Goal: Task Accomplishment & Management: Complete application form

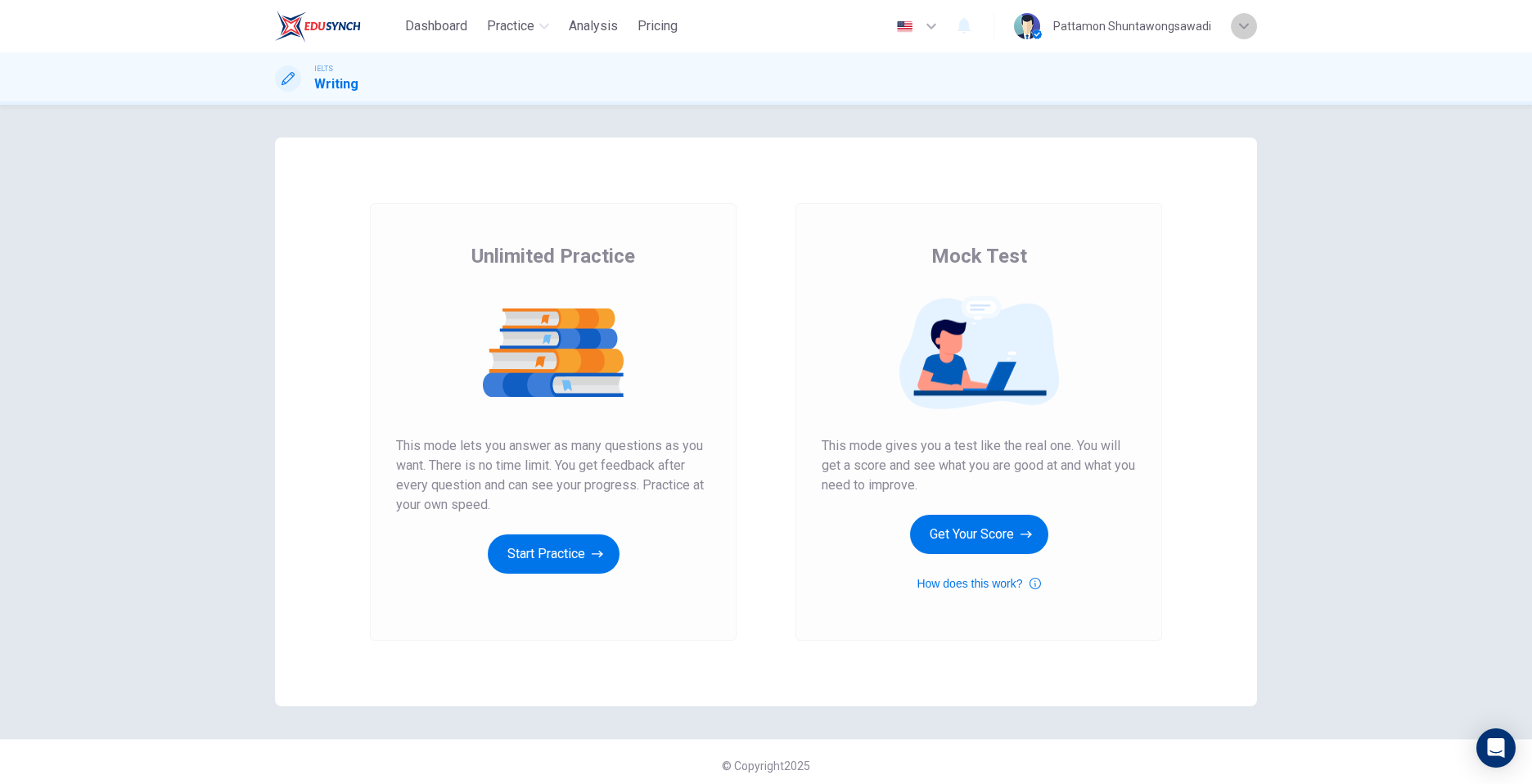
click at [1250, 34] on div "button" at bounding box center [1244, 27] width 27 height 27
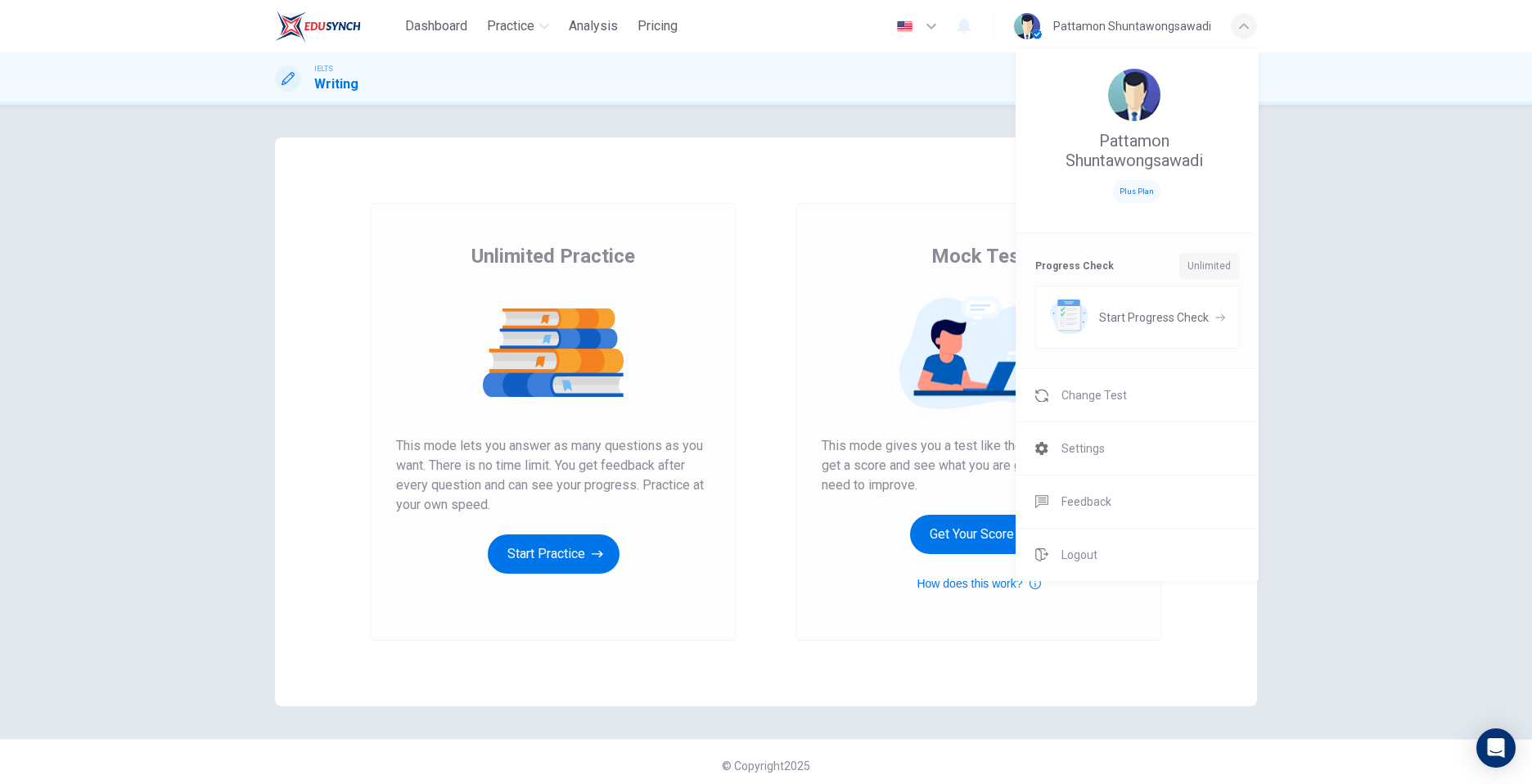
click at [1250, 34] on div at bounding box center [766, 392] width 1532 height 784
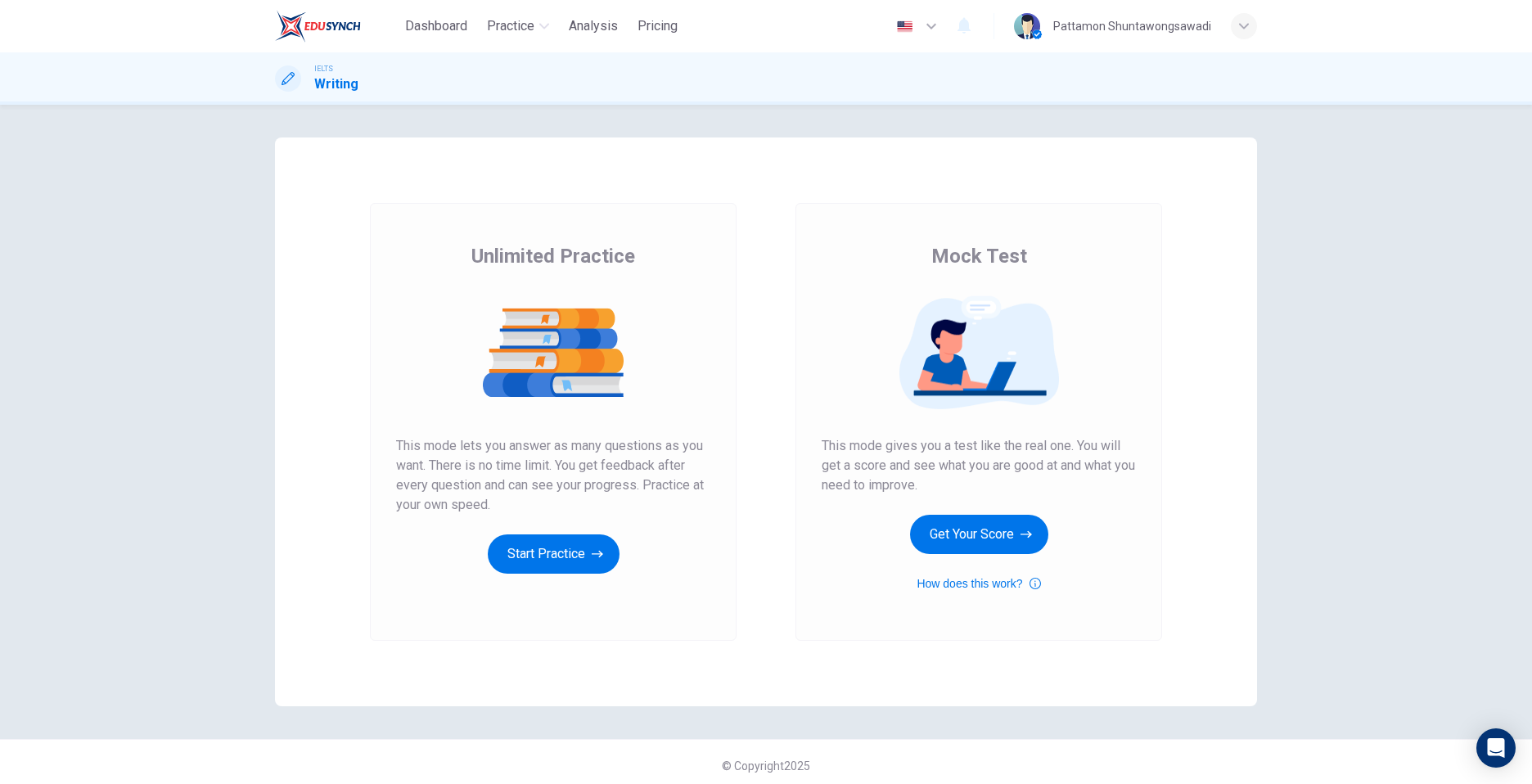
drag, startPoint x: 995, startPoint y: 530, endPoint x: 1077, endPoint y: 407, distance: 147.8
click at [1077, 407] on div "Mock Test This mode gives you a test like the real one. You will get a score an…" at bounding box center [979, 418] width 315 height 350
click at [967, 516] on button "Get Your Score" at bounding box center [979, 534] width 138 height 39
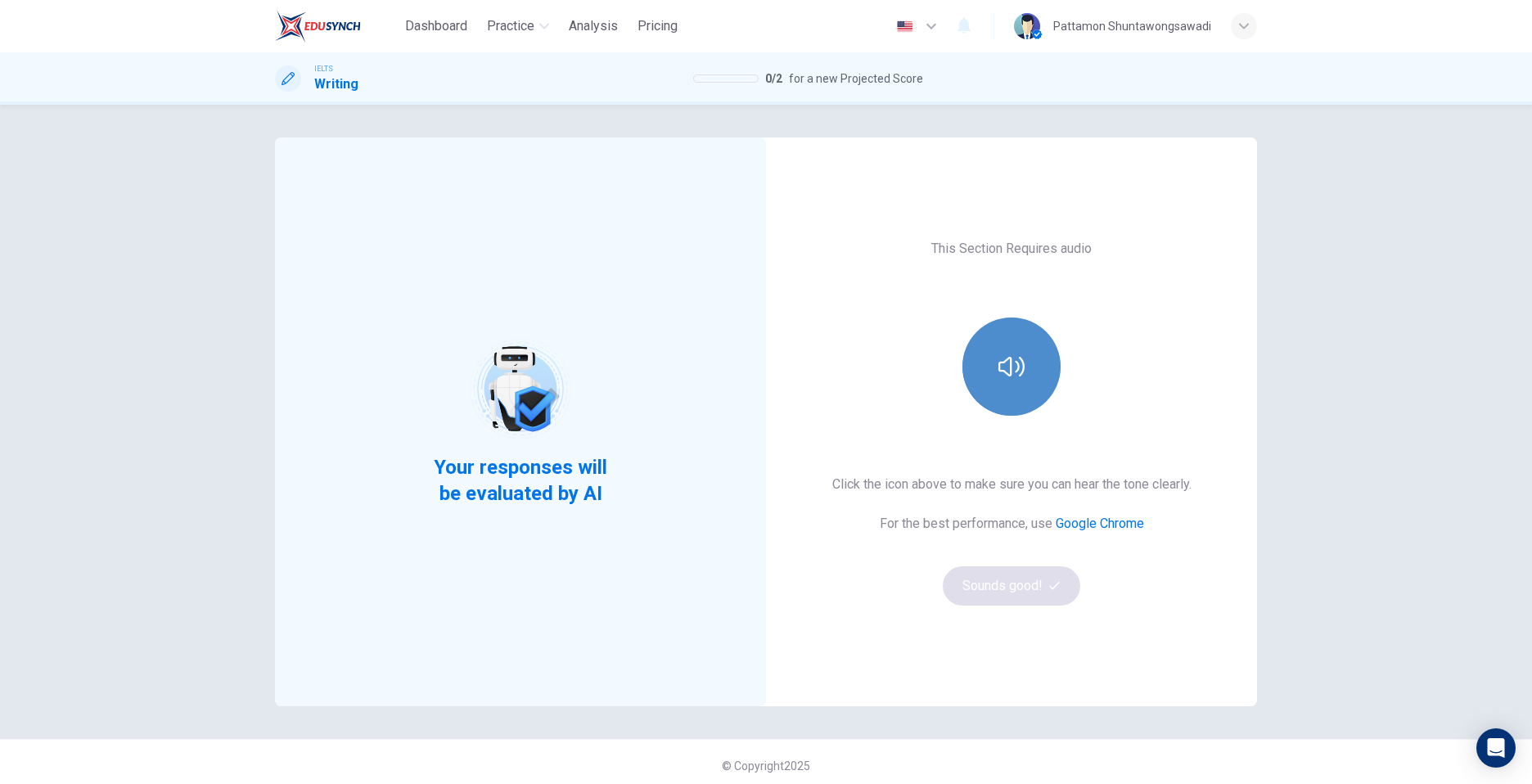
click at [1008, 370] on icon "button" at bounding box center [1011, 367] width 27 height 27
click at [977, 598] on button "Sounds good!" at bounding box center [1012, 586] width 138 height 39
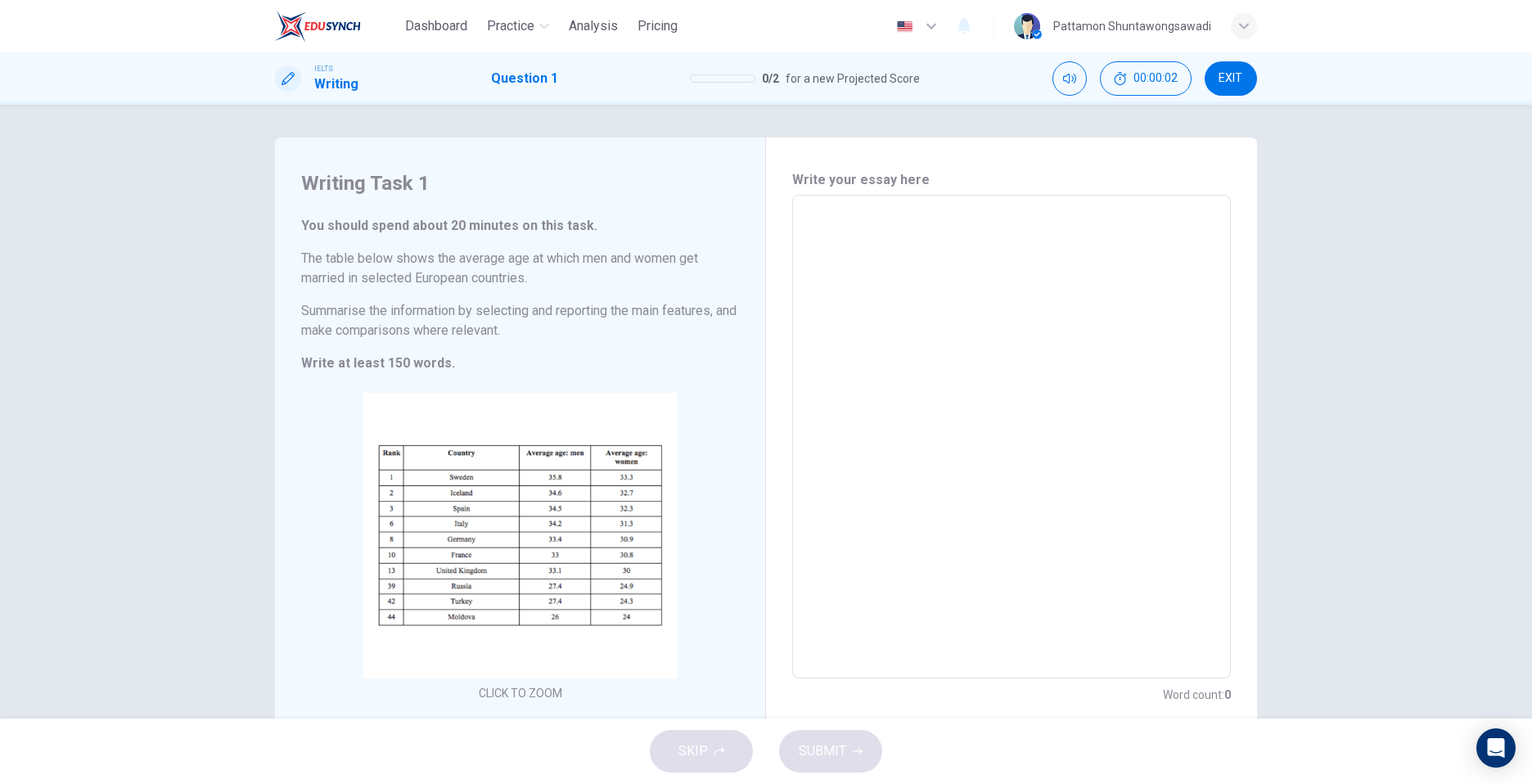
click at [560, 308] on h6 "Summarise the information by selecting and reporting the main features, and mak…" at bounding box center [520, 321] width 438 height 39
drag, startPoint x: 595, startPoint y: 220, endPoint x: 412, endPoint y: 309, distance: 203.5
click at [412, 309] on div "You should spend about 20 minutes on this task. The table below shows the avera…" at bounding box center [520, 294] width 438 height 157
drag, startPoint x: 420, startPoint y: 309, endPoint x: 439, endPoint y: 294, distance: 24.2
click at [424, 308] on h6 "Summarise the information by selecting and reporting the main features, and mak…" at bounding box center [520, 321] width 438 height 39
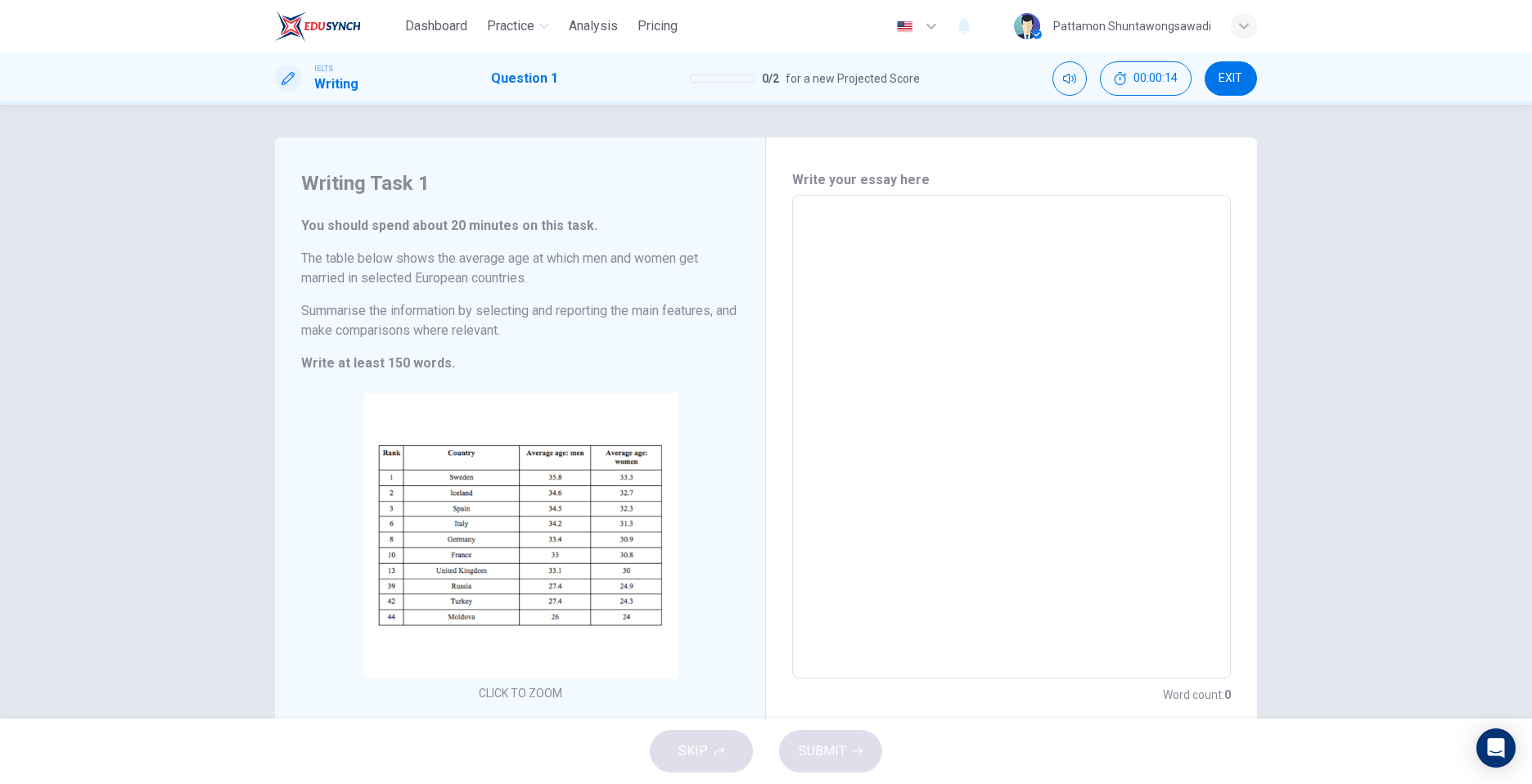
drag, startPoint x: 469, startPoint y: 251, endPoint x: 580, endPoint y: 306, distance: 123.9
click at [580, 306] on div "You should spend about 20 minutes on this task. The table below shows the avera…" at bounding box center [520, 294] width 438 height 157
click at [866, 216] on textarea at bounding box center [1011, 437] width 415 height 457
type textarea "m"
type textarea "x"
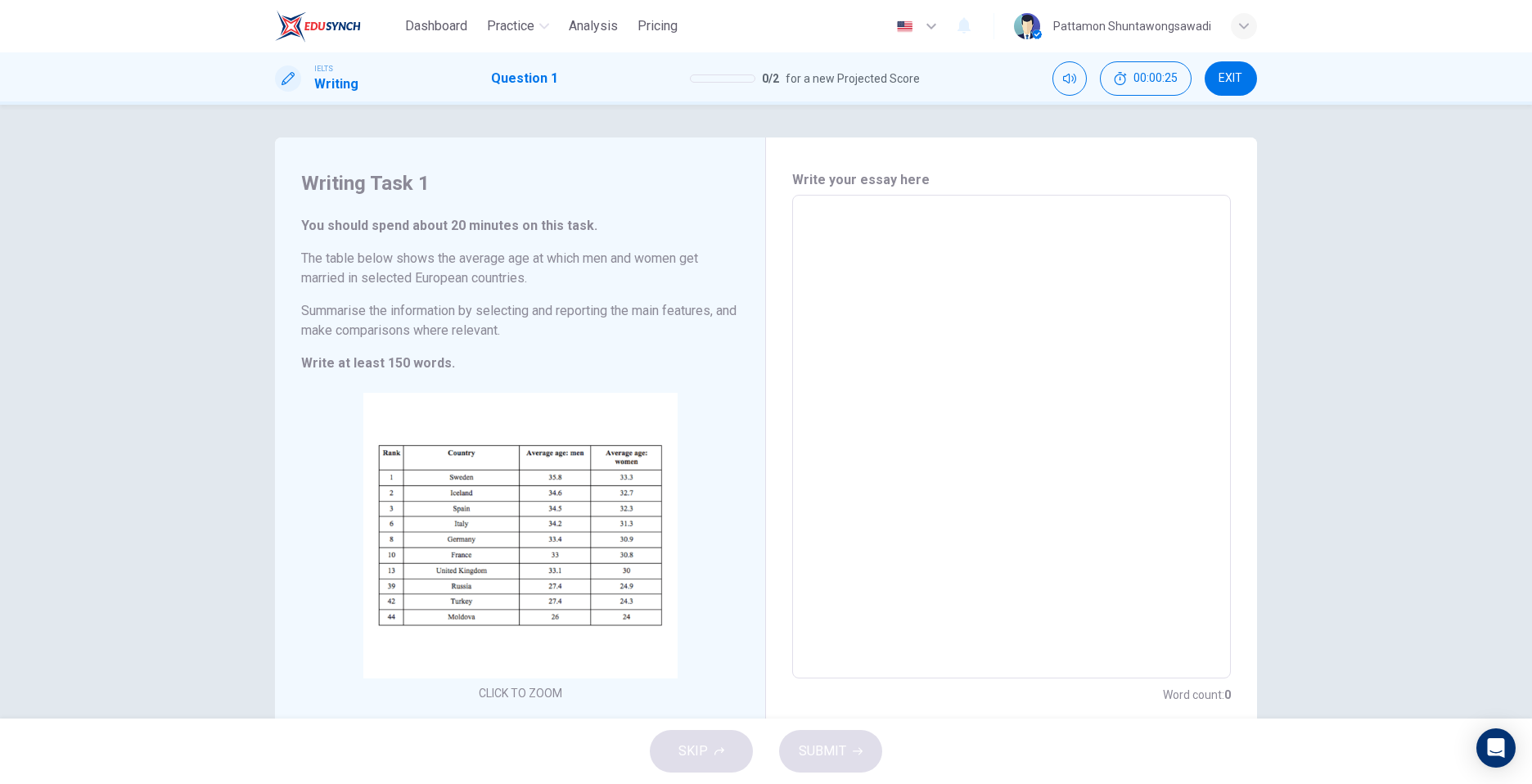
type textarea "i"
type textarea "x"
type textarea "T"
type textarea "x"
type textarea "Th"
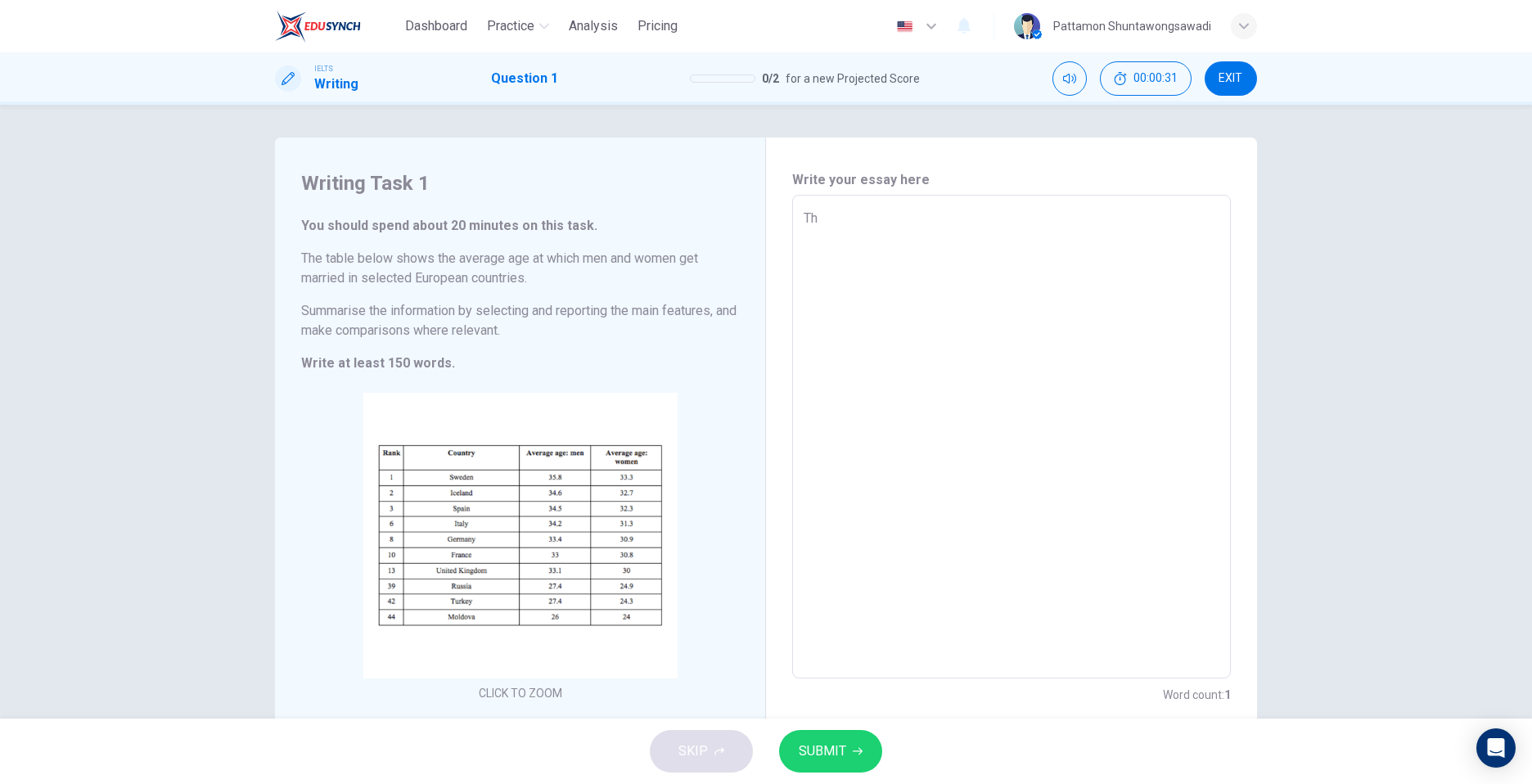
type textarea "x"
type textarea "The"
type textarea "x"
type textarea "The"
type textarea "x"
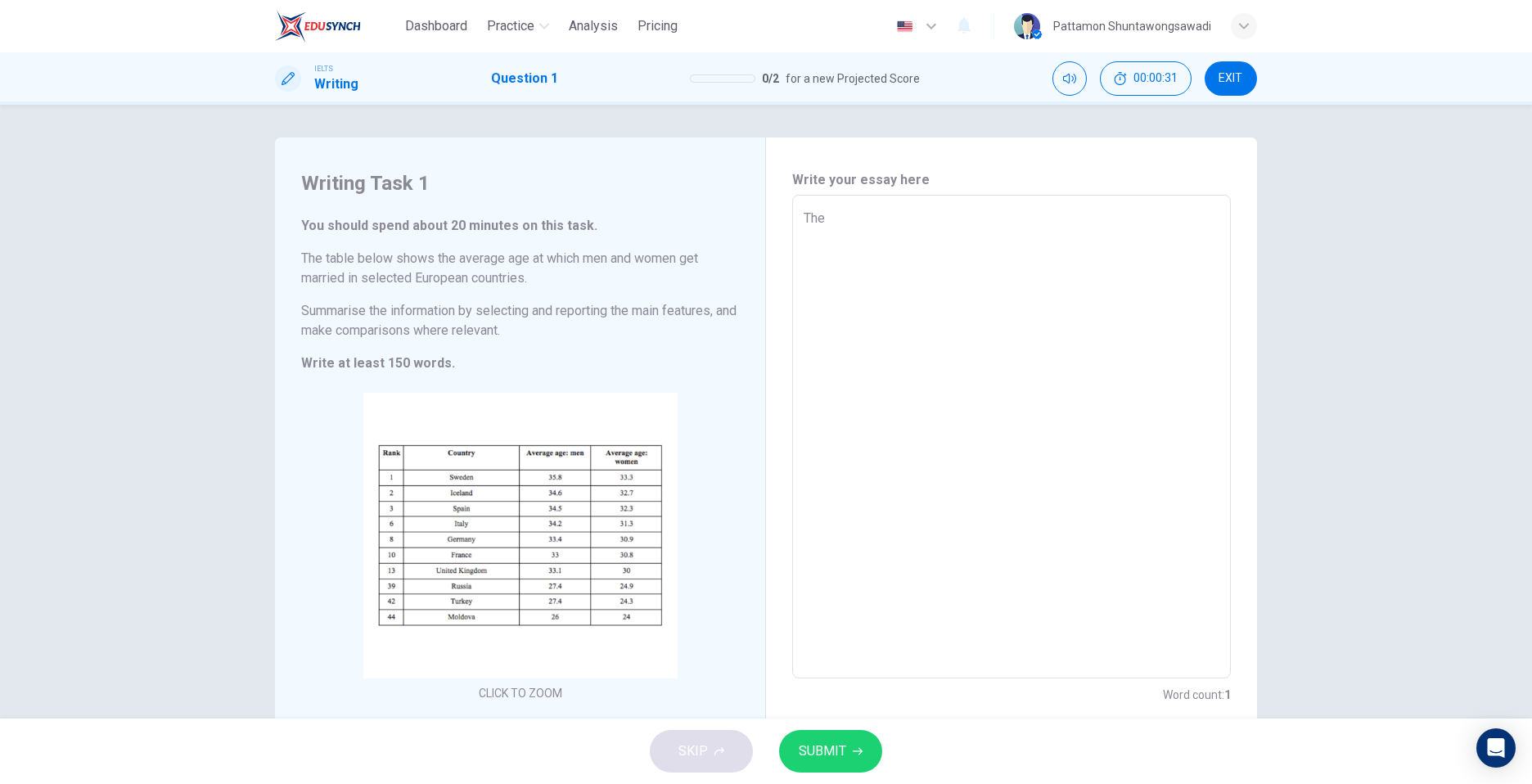
type textarea "The t"
type textarea "x"
type textarea "The ta"
type textarea "x"
type textarea "The tab"
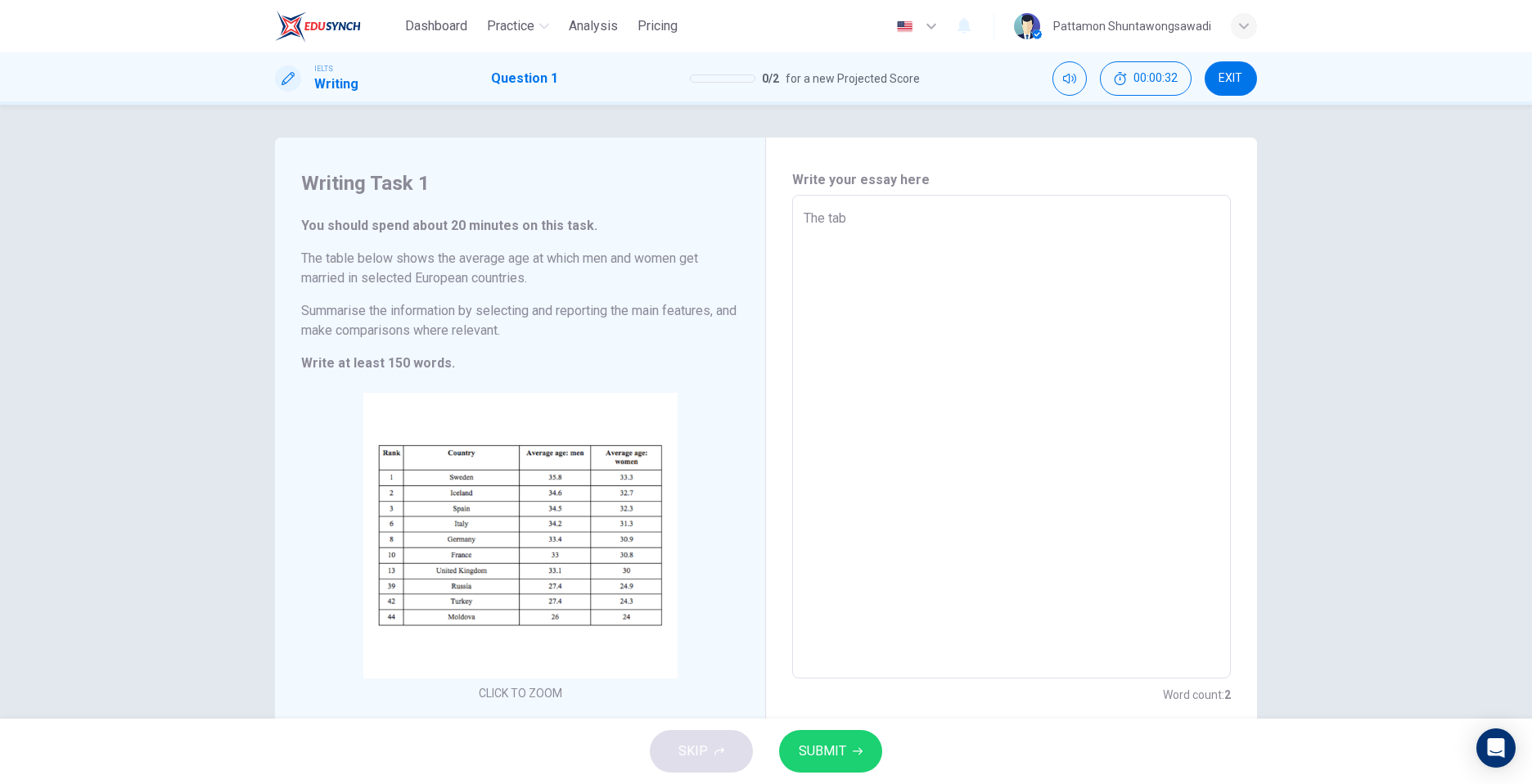
type textarea "x"
type textarea "The tabl"
type textarea "x"
type textarea "The table"
type textarea "x"
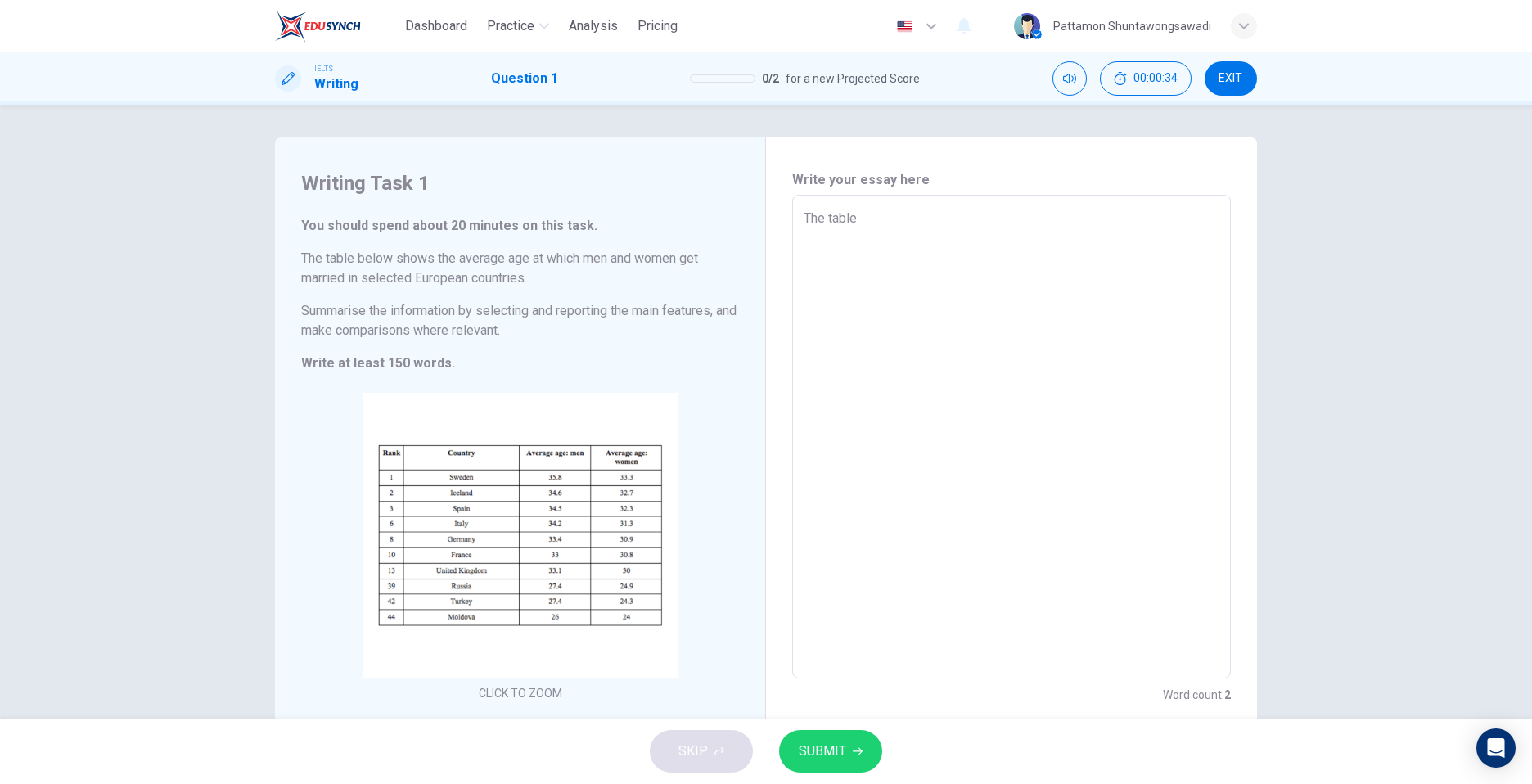
type textarea "The table"
type textarea "x"
type textarea "The table s"
type textarea "x"
type textarea "The table sh"
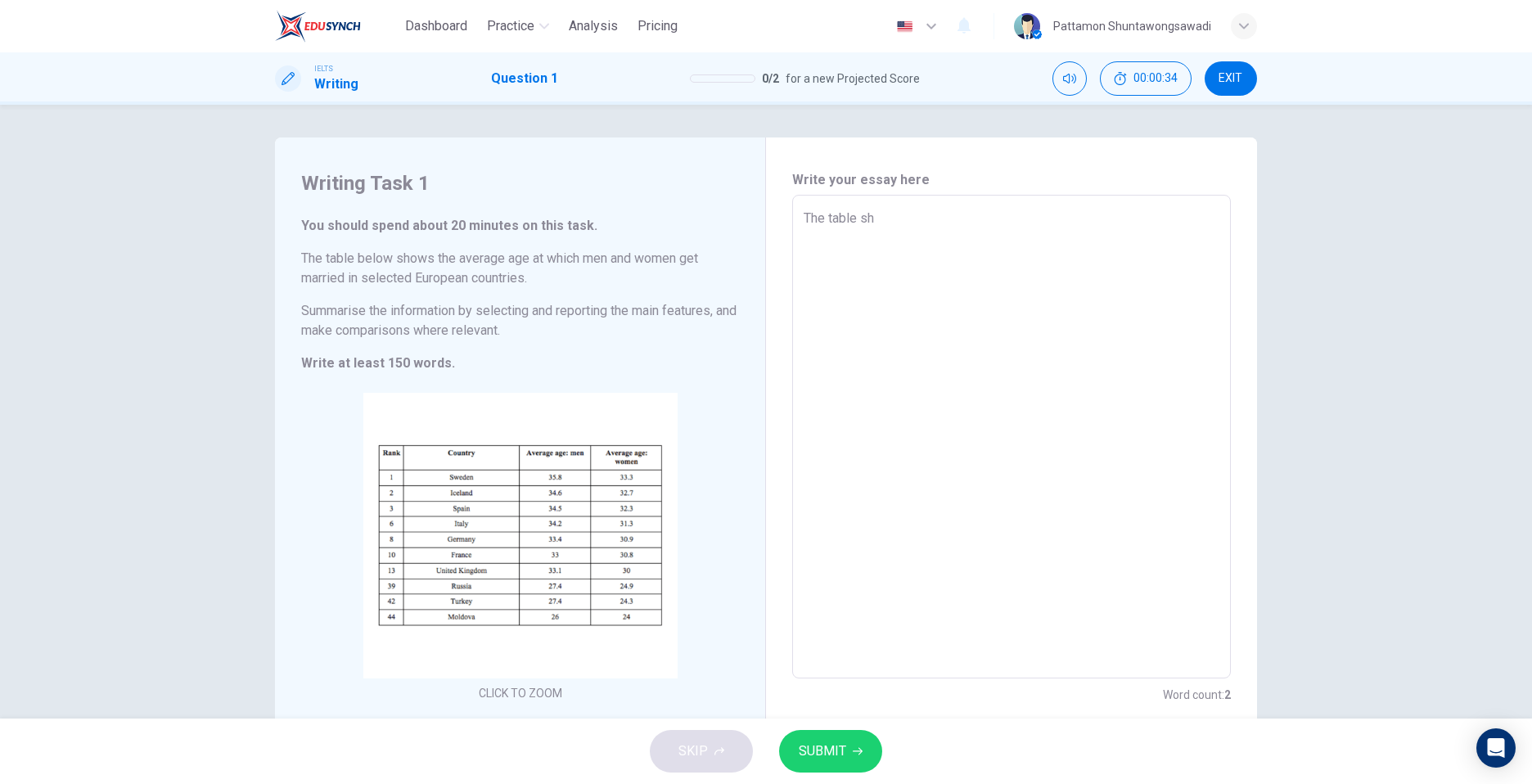
type textarea "x"
type textarea "The table sho"
type textarea "x"
type textarea "The table show"
type textarea "x"
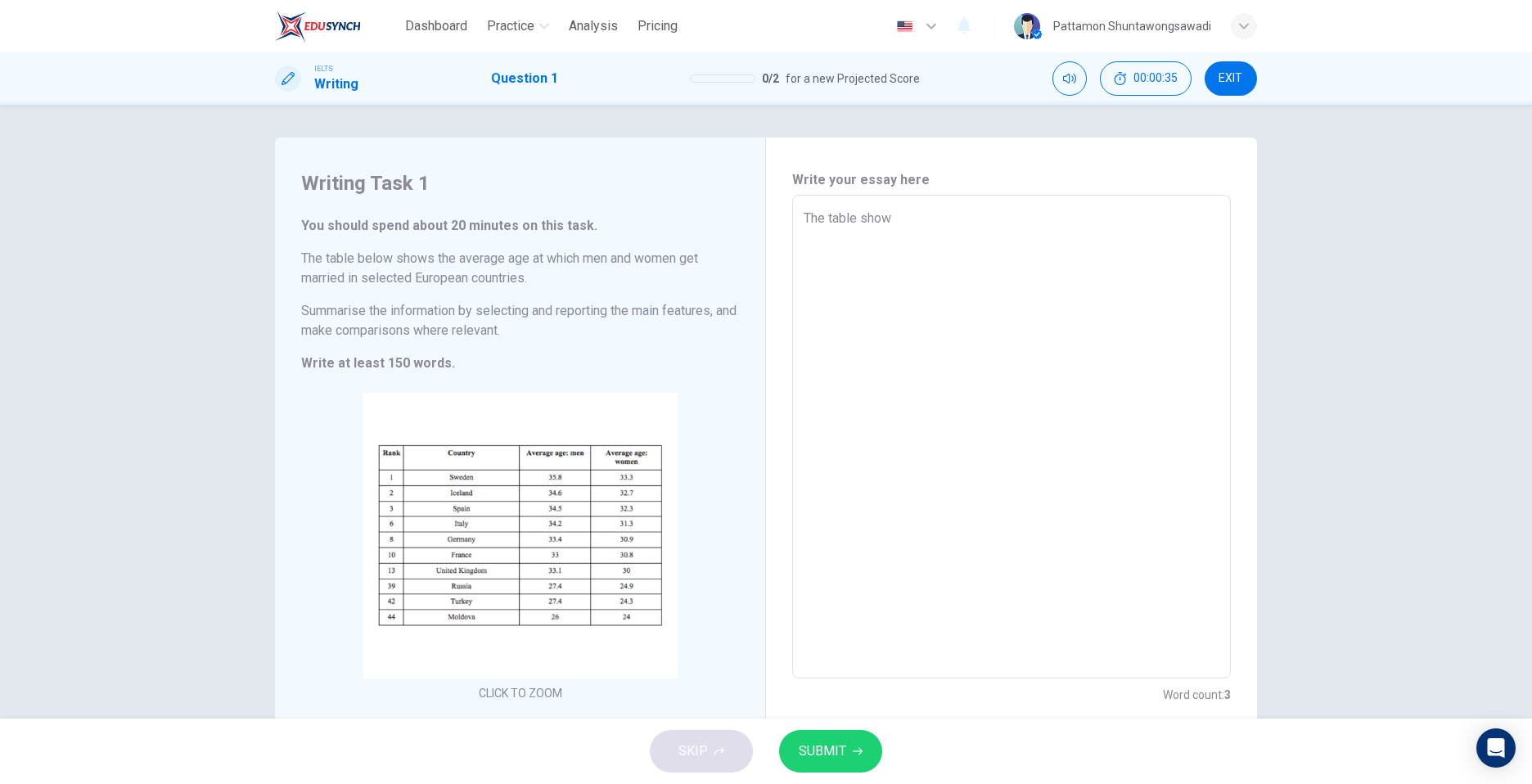
type textarea "The table shows"
type textarea "x"
type textarea "The table shows"
type textarea "x"
drag, startPoint x: 921, startPoint y: 217, endPoint x: 770, endPoint y: 186, distance: 154.1
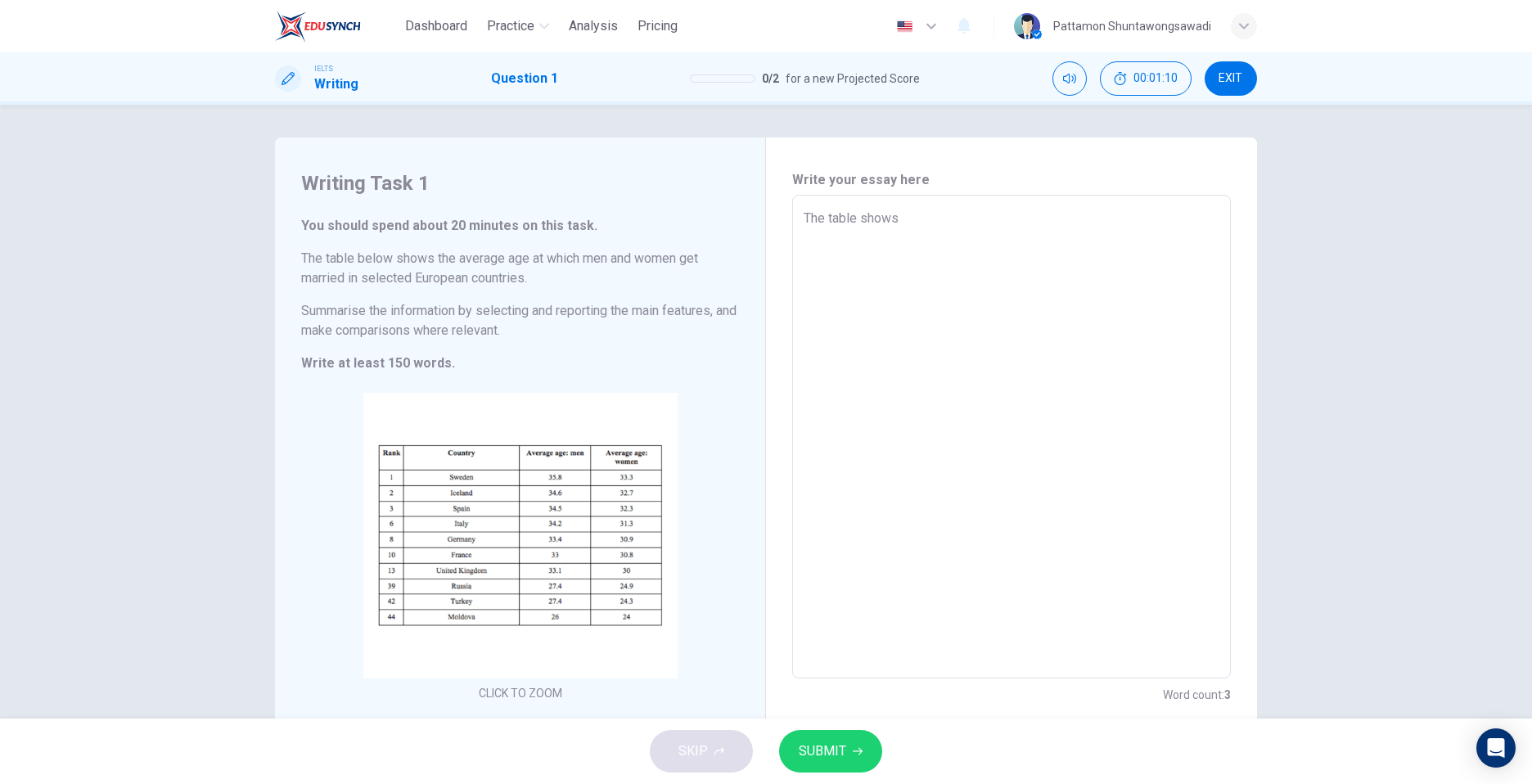
click at [770, 186] on div "Write your essay here The table shows x ​ Word count : 3" at bounding box center [1011, 438] width 491 height 600
type textarea "jk"
type textarea "x"
type textarea "jkj"
type textarea "x"
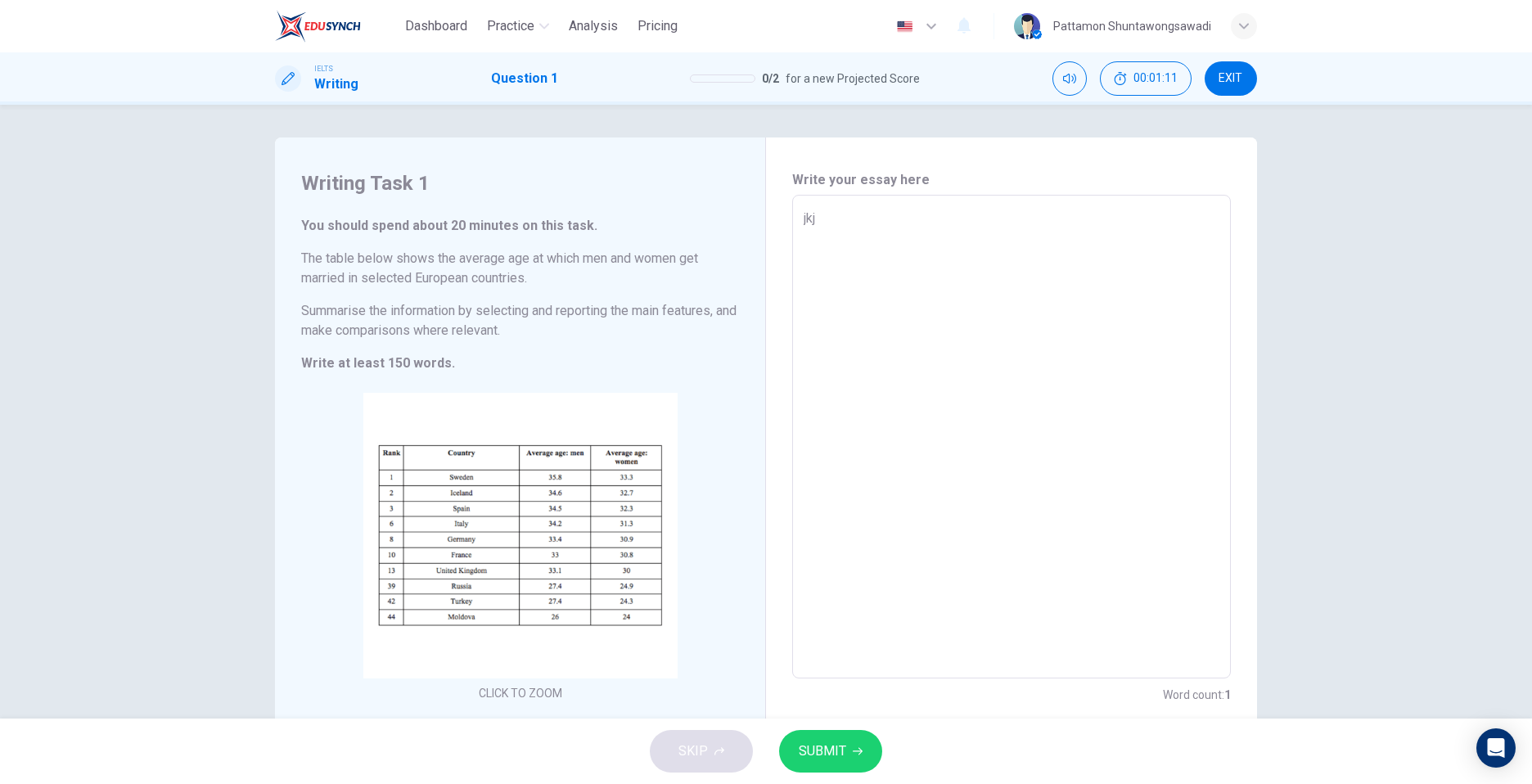
type textarea "jk"
type textarea "x"
type textarea "j"
type textarea "x"
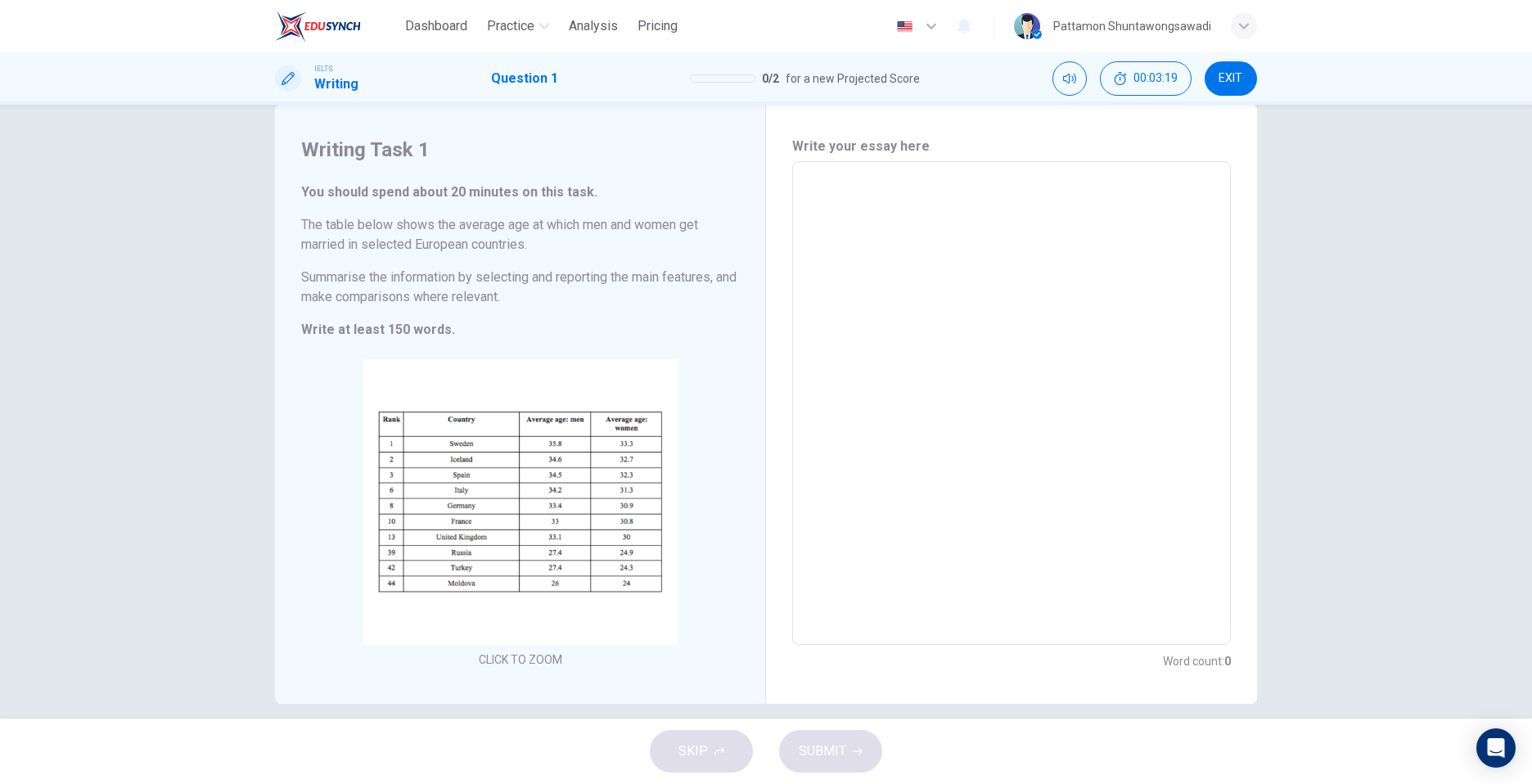
scroll to position [51, 0]
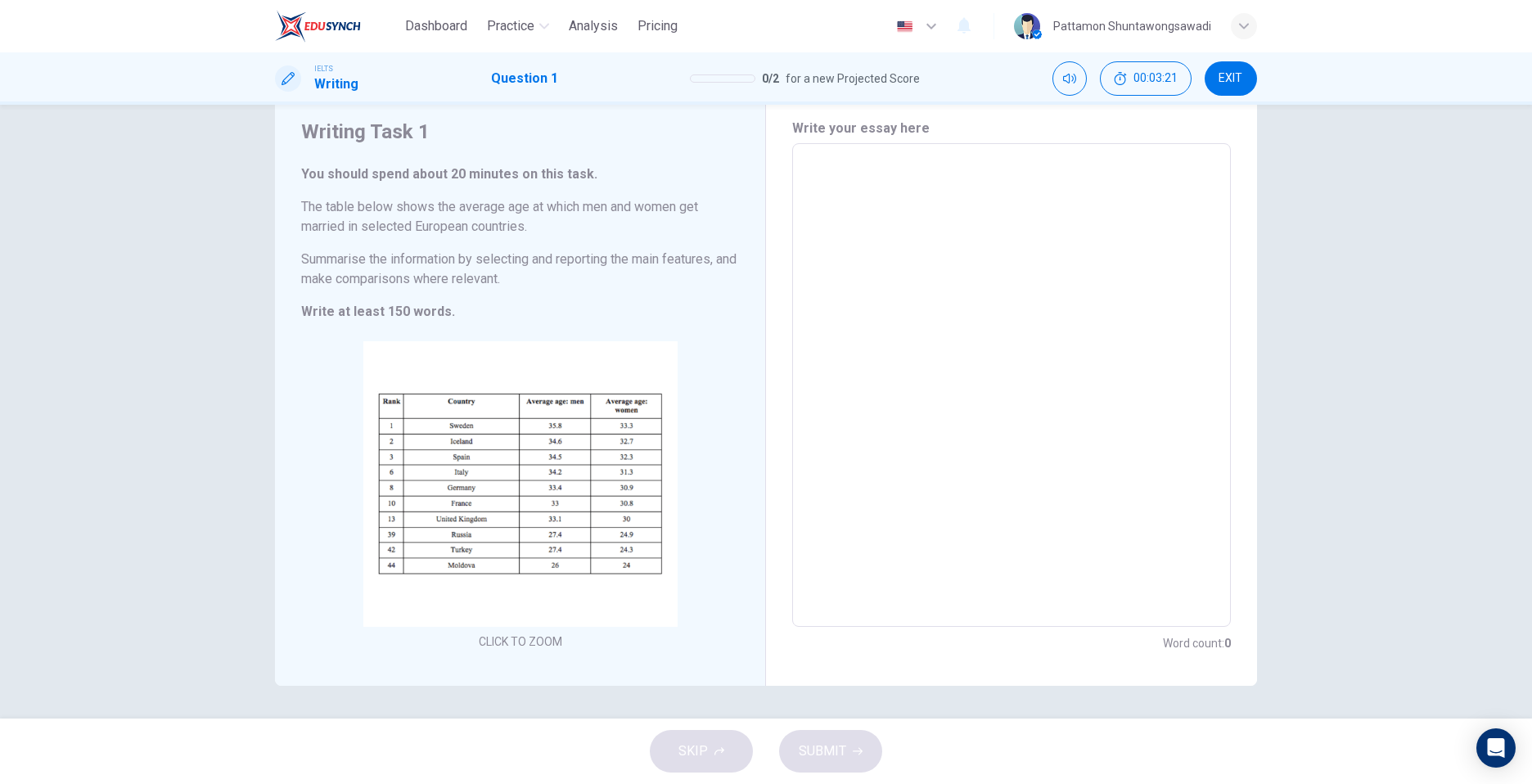
click at [965, 190] on textarea at bounding box center [1011, 385] width 415 height 457
type textarea "m"
type textarea "x"
type textarea "mm"
type textarea "x"
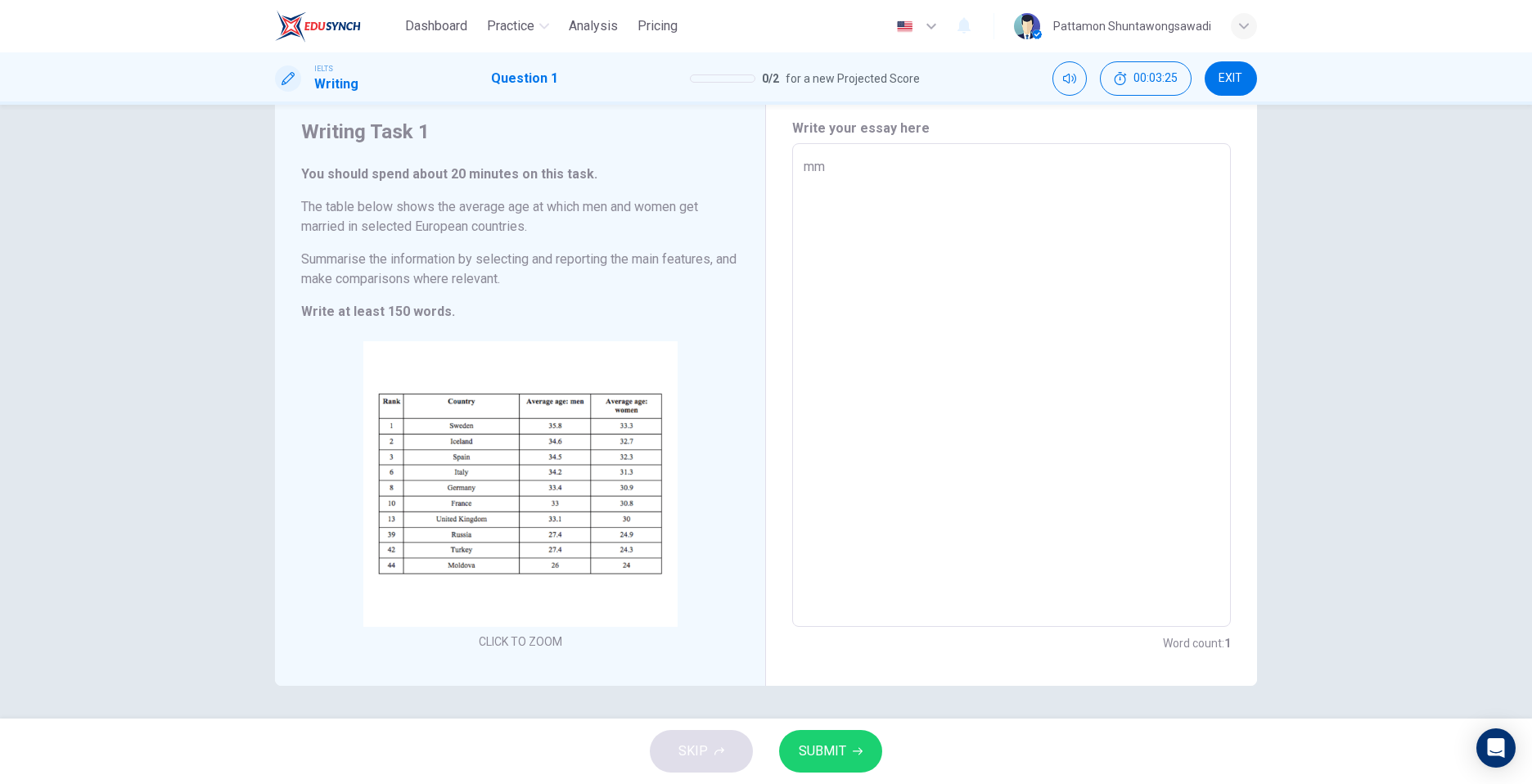
type textarea "m"
type textarea "x"
type textarea "p"
type textarea "x"
type textarea "pl"
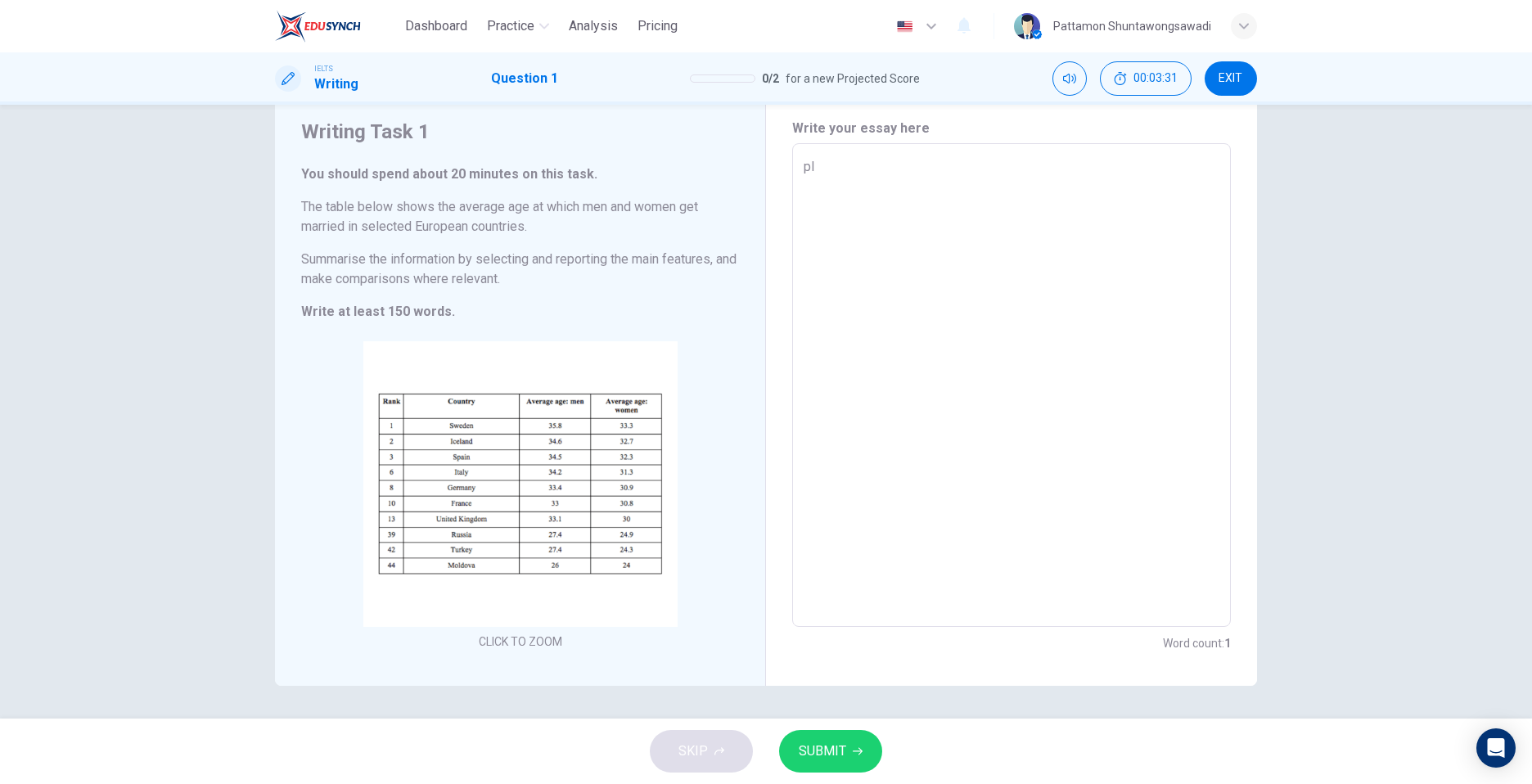
type textarea "x"
type textarea "pld"
type textarea "x"
type textarea "pld\"
type textarea "x"
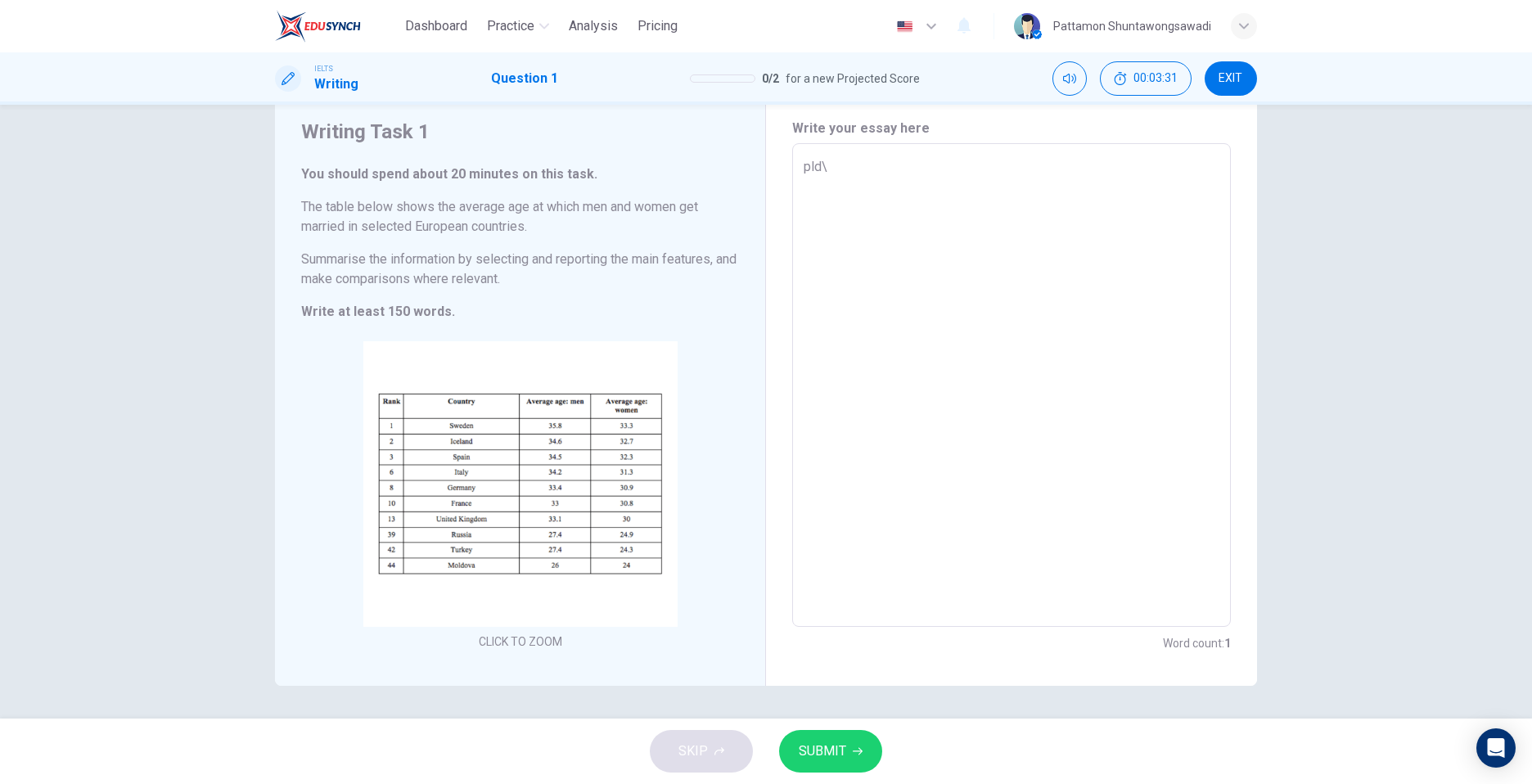
type textarea "pld"
type textarea "x"
type textarea "pl"
type textarea "x"
type textarea "p"
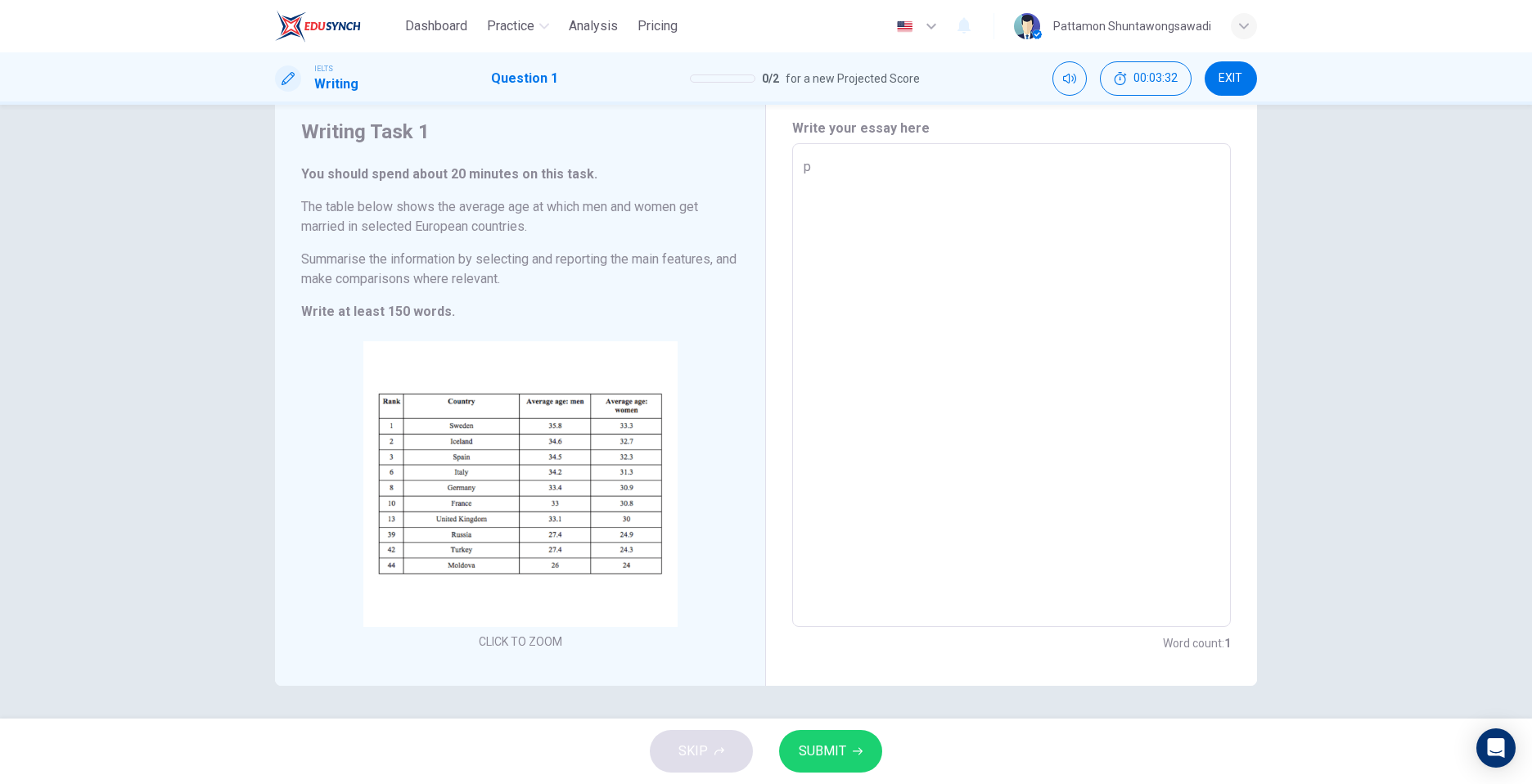
type textarea "x"
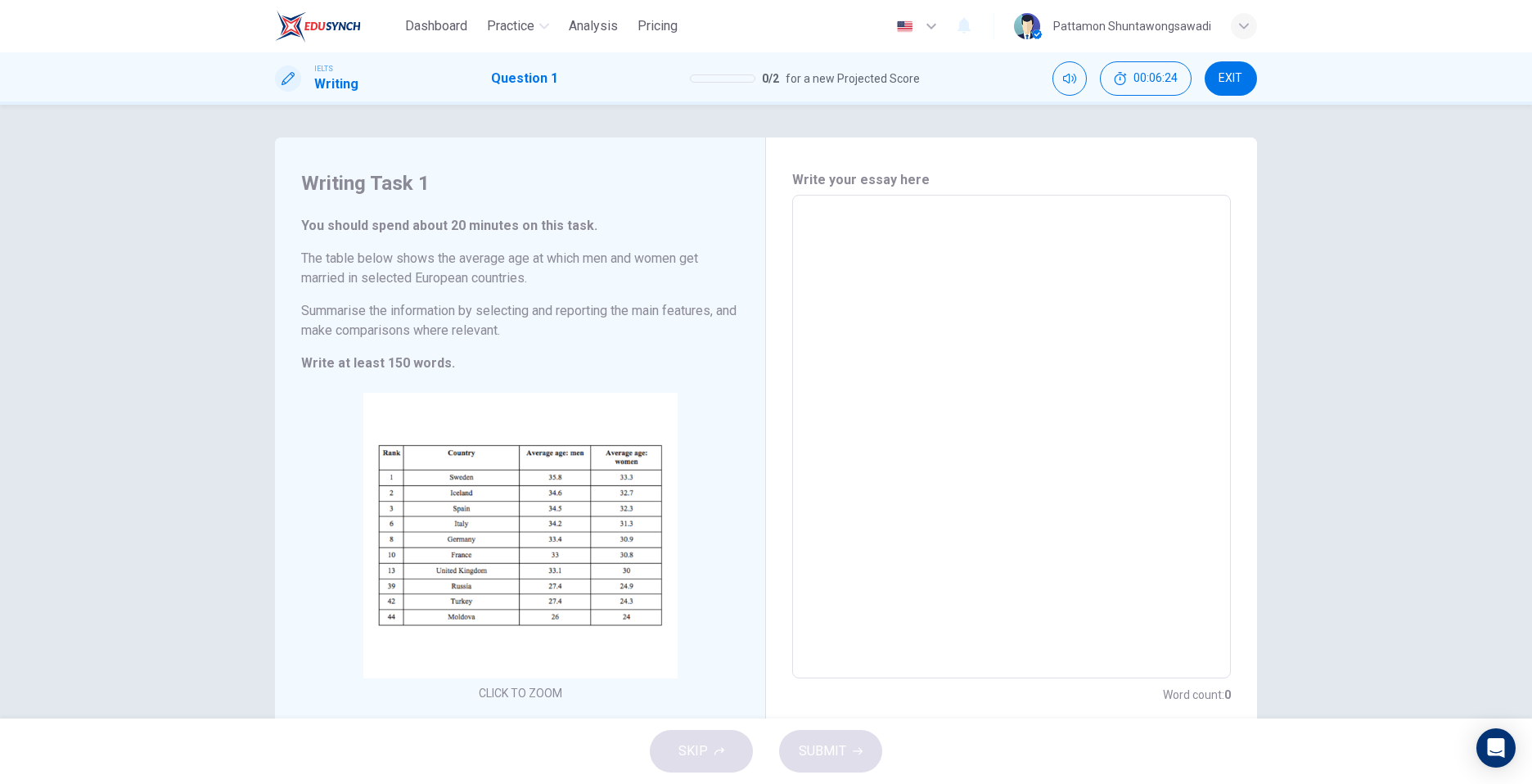
click at [551, 242] on div "You should spend about 20 minutes on this task. The table below shows the avera…" at bounding box center [520, 294] width 438 height 157
drag, startPoint x: 560, startPoint y: 248, endPoint x: 384, endPoint y: 303, distance: 184.4
click at [384, 303] on div "You should spend about 20 minutes on this task. The table below shows the avera…" at bounding box center [520, 294] width 438 height 157
drag, startPoint x: 299, startPoint y: 252, endPoint x: 420, endPoint y: 367, distance: 166.9
click at [420, 367] on div "You should spend about 20 minutes on this task. The table below shows the avera…" at bounding box center [520, 294] width 438 height 157
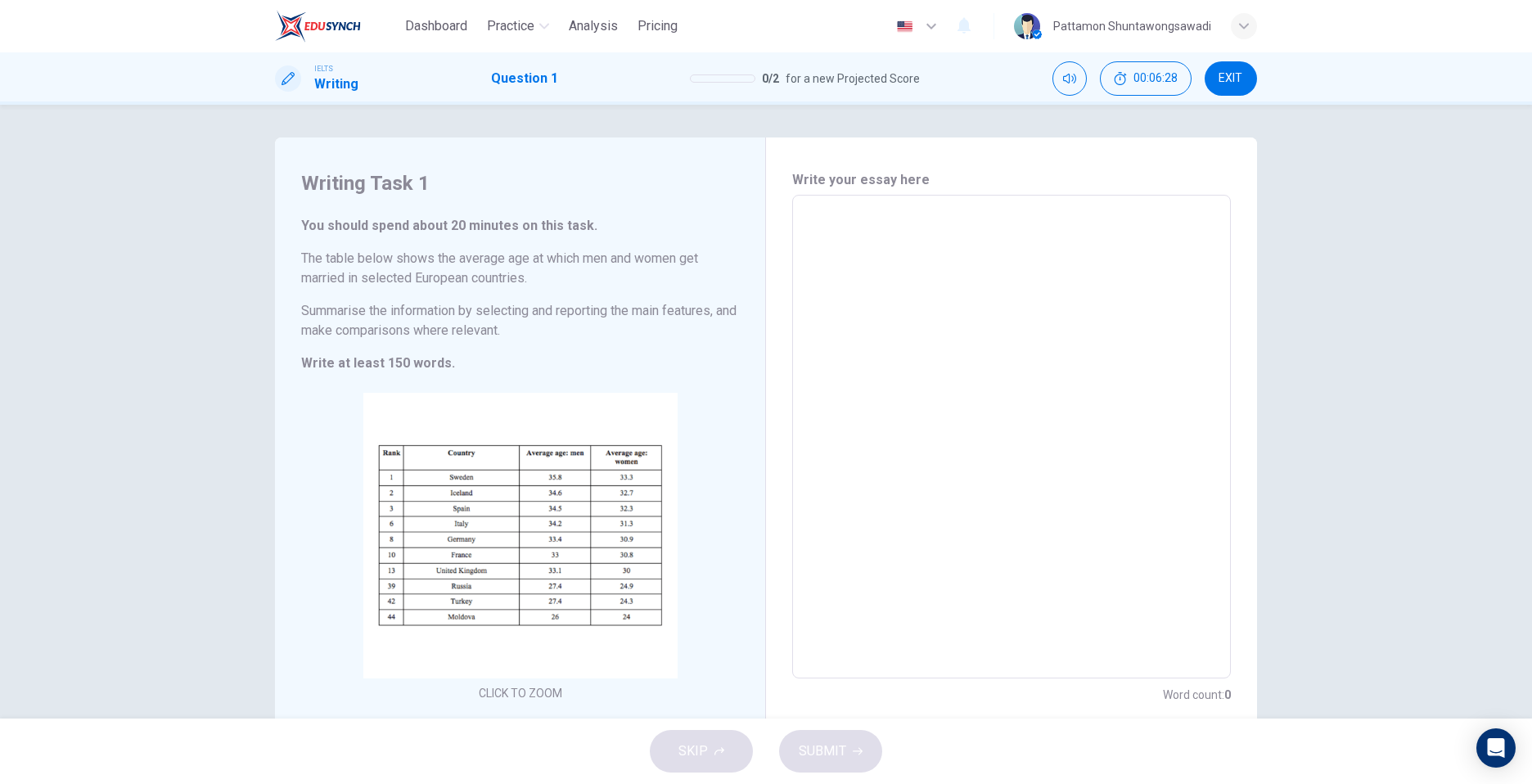
drag, startPoint x: 424, startPoint y: 362, endPoint x: 312, endPoint y: 252, distance: 157.0
click at [334, 292] on div "You should spend about 20 minutes on this task. The table below shows the avera…" at bounding box center [520, 294] width 438 height 157
drag, startPoint x: 932, startPoint y: 264, endPoint x: 953, endPoint y: 262, distance: 21.1
click at [953, 262] on textarea at bounding box center [1011, 437] width 415 height 457
click at [1025, 245] on textarea at bounding box center [1011, 437] width 415 height 457
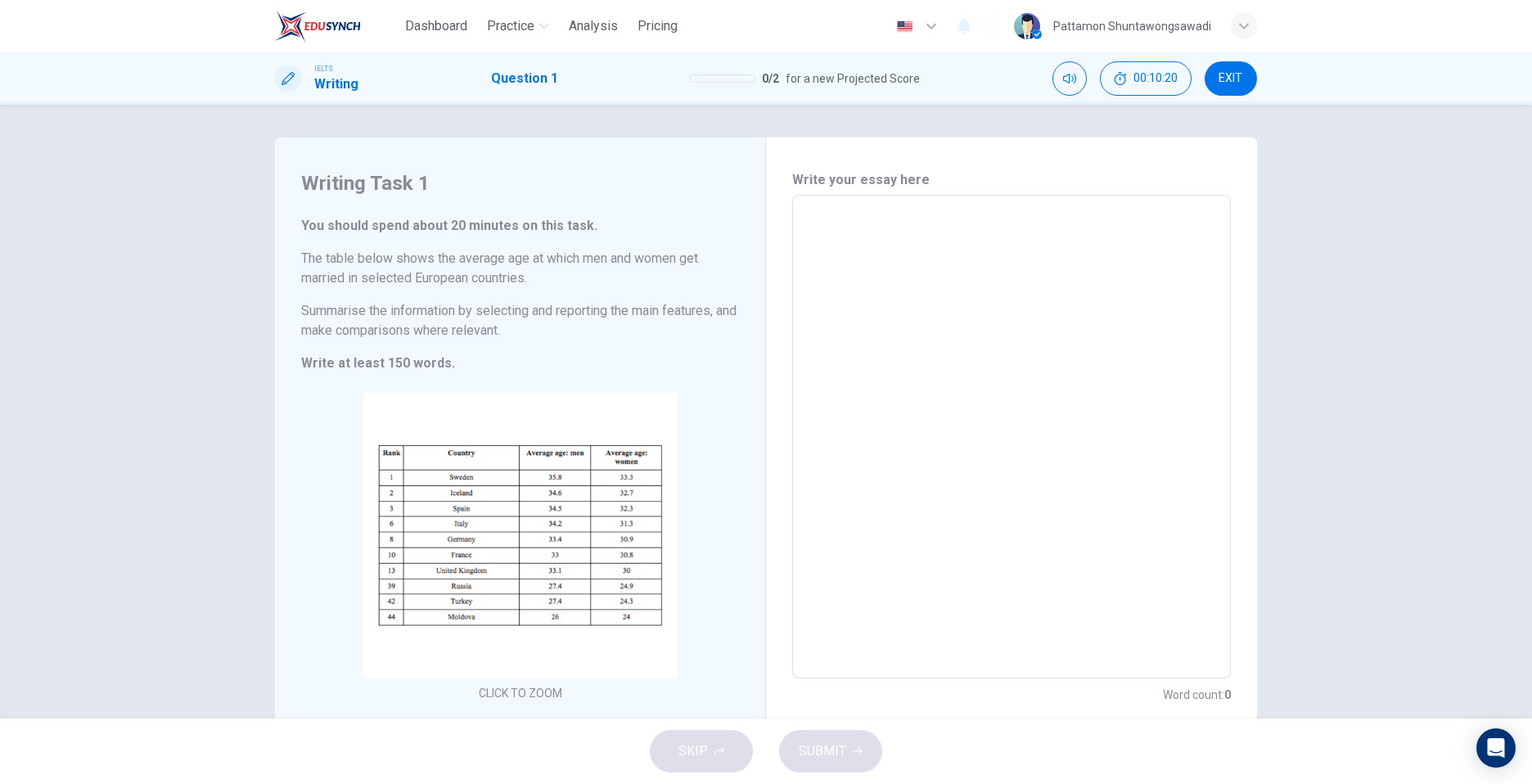
click at [990, 222] on textarea at bounding box center [1011, 437] width 415 height 457
click at [938, 234] on textarea at bounding box center [1011, 437] width 415 height 457
type textarea ","
type textarea "x"
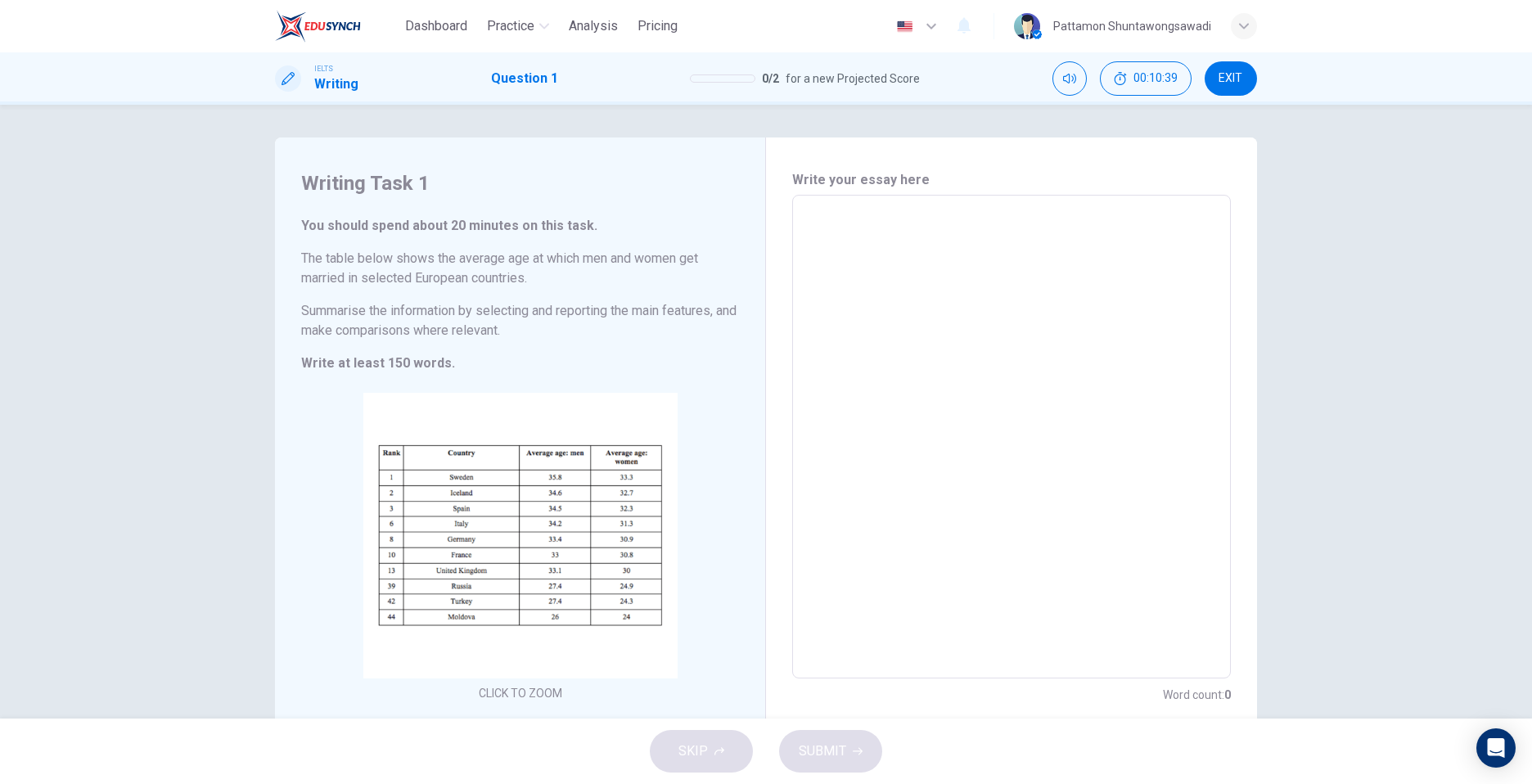
type textarea "f"
type textarea "x"
type textarea "ff"
type textarea "x"
type textarea "f"
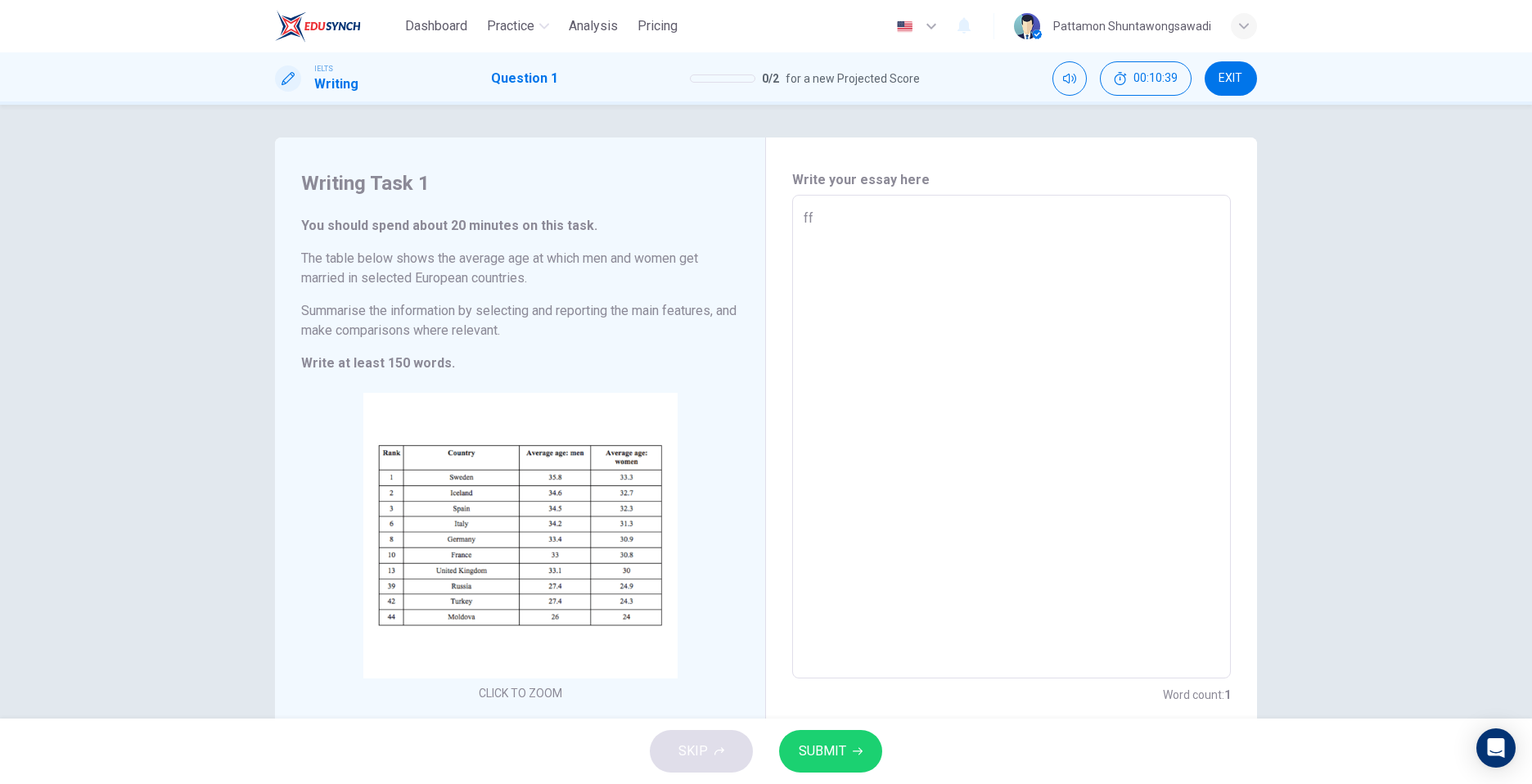
type textarea "x"
type textarea "F"
type textarea "x"
type textarea "Fr"
type textarea "x"
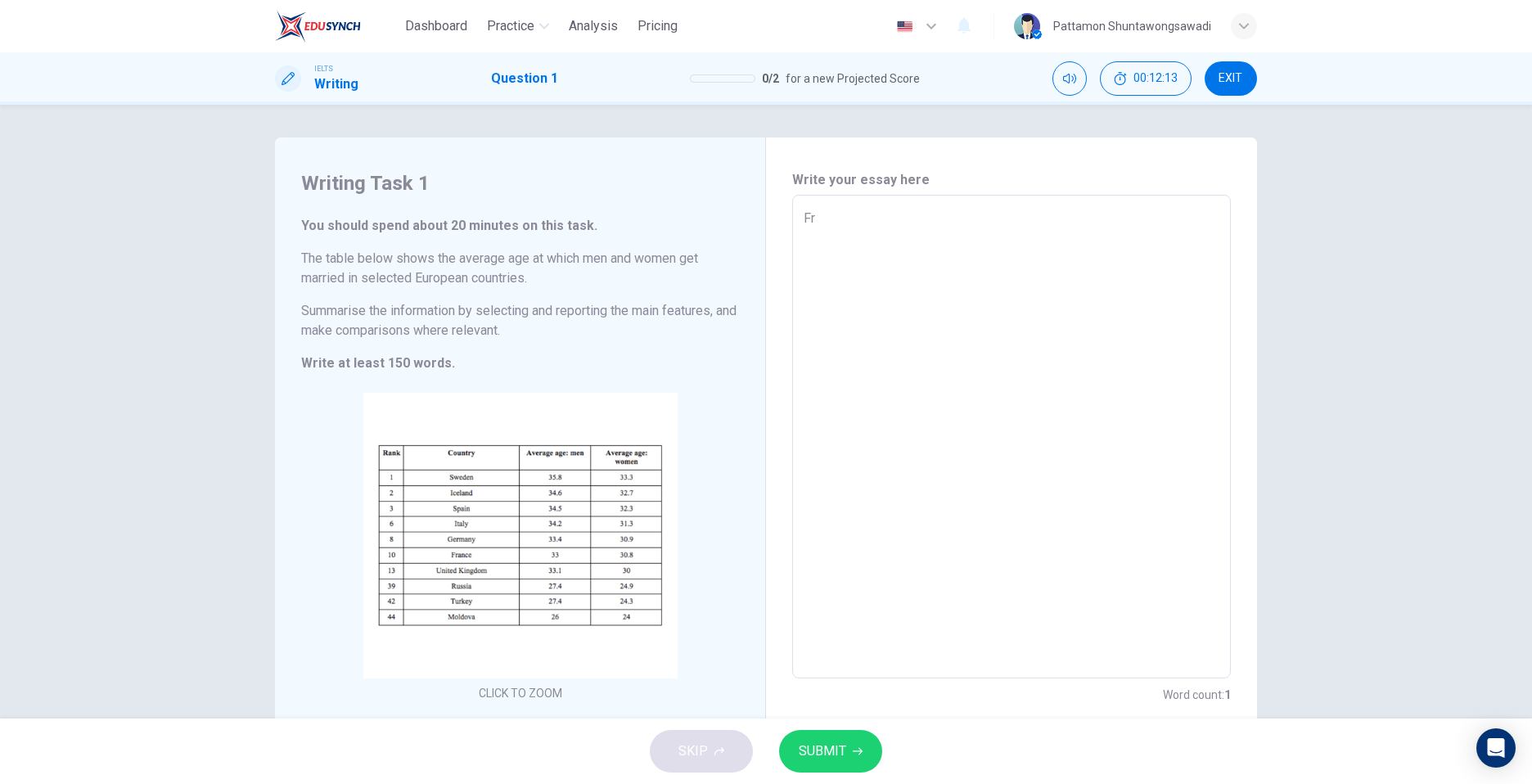
type textarea "Fro"
type textarea "x"
type textarea "From"
type textarea "x"
type textarea "From"
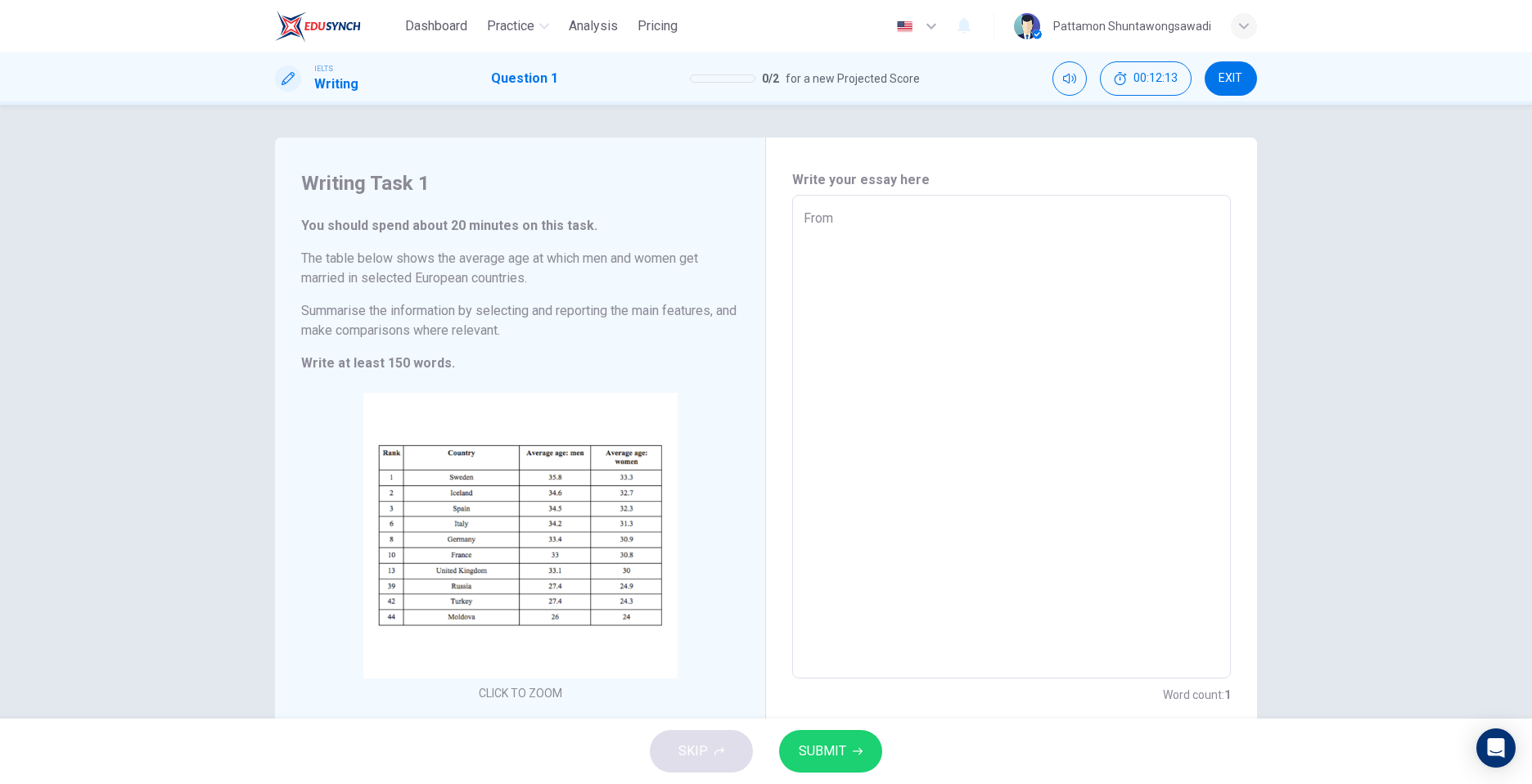
type textarea "x"
type textarea "From t"
type textarea "x"
type textarea "From th"
type textarea "x"
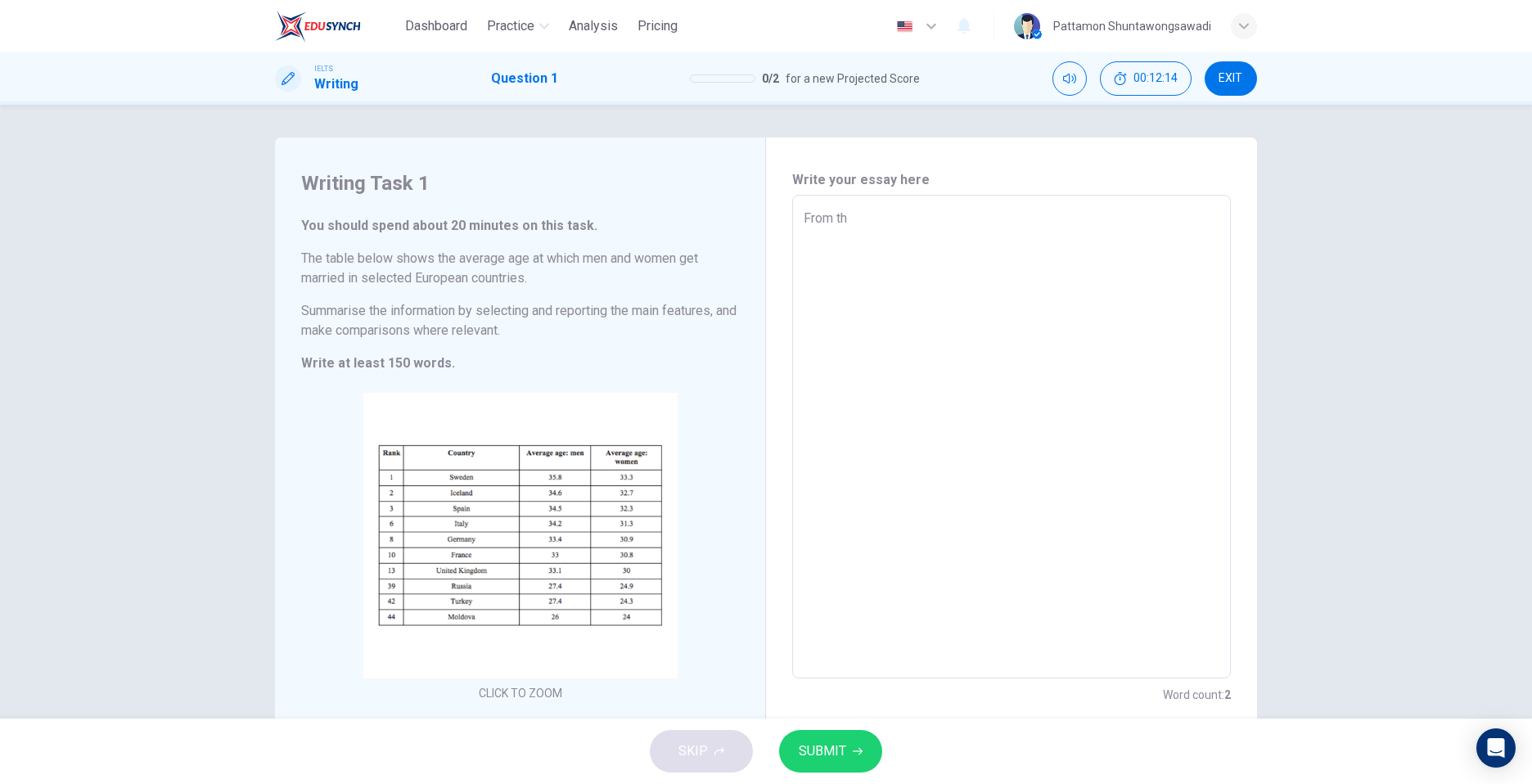
type textarea "From the"
type textarea "x"
type textarea "From the"
type textarea "x"
type textarea "From the t"
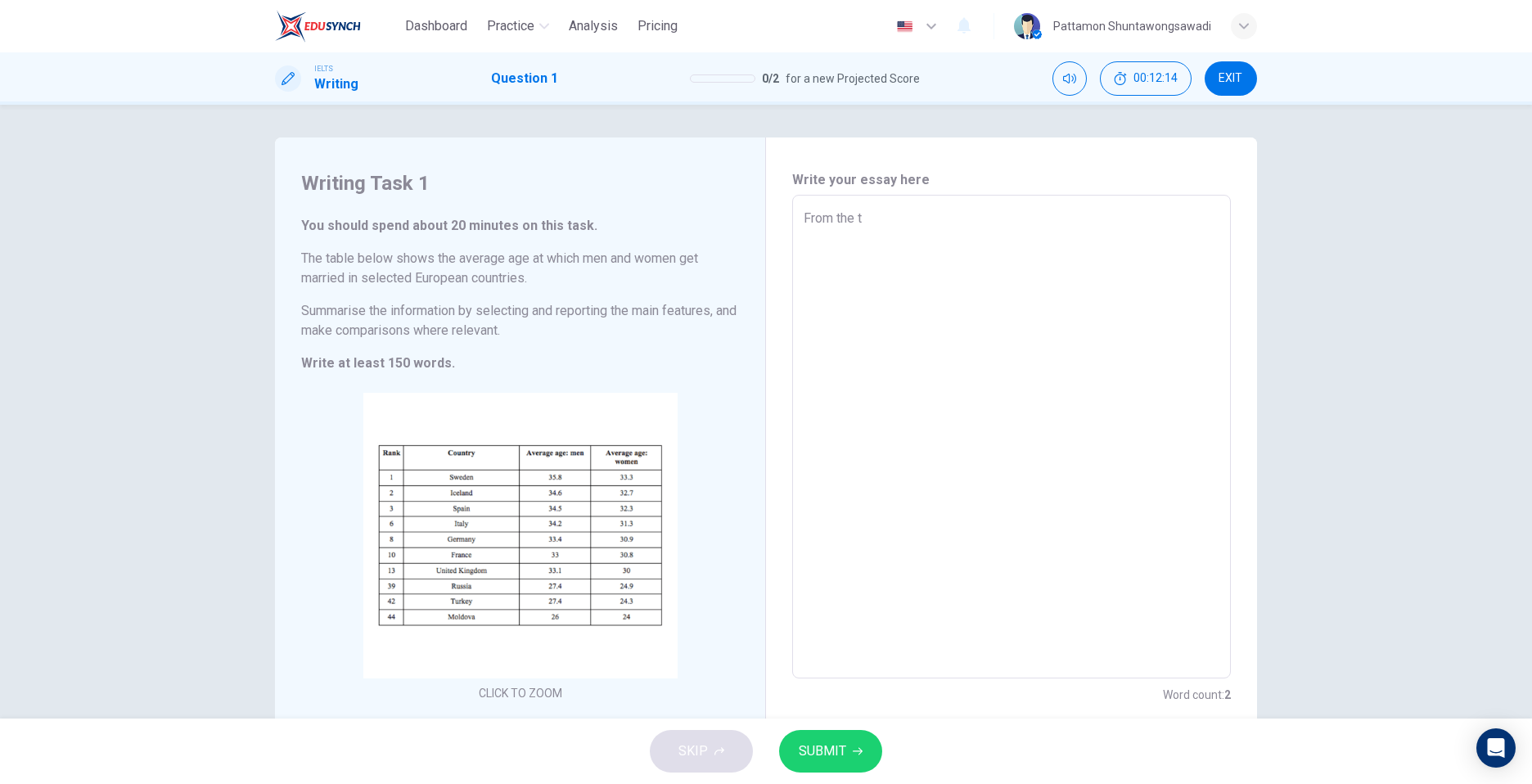
type textarea "x"
type textarea "From the ta"
type textarea "x"
type textarea "From the tab"
type textarea "x"
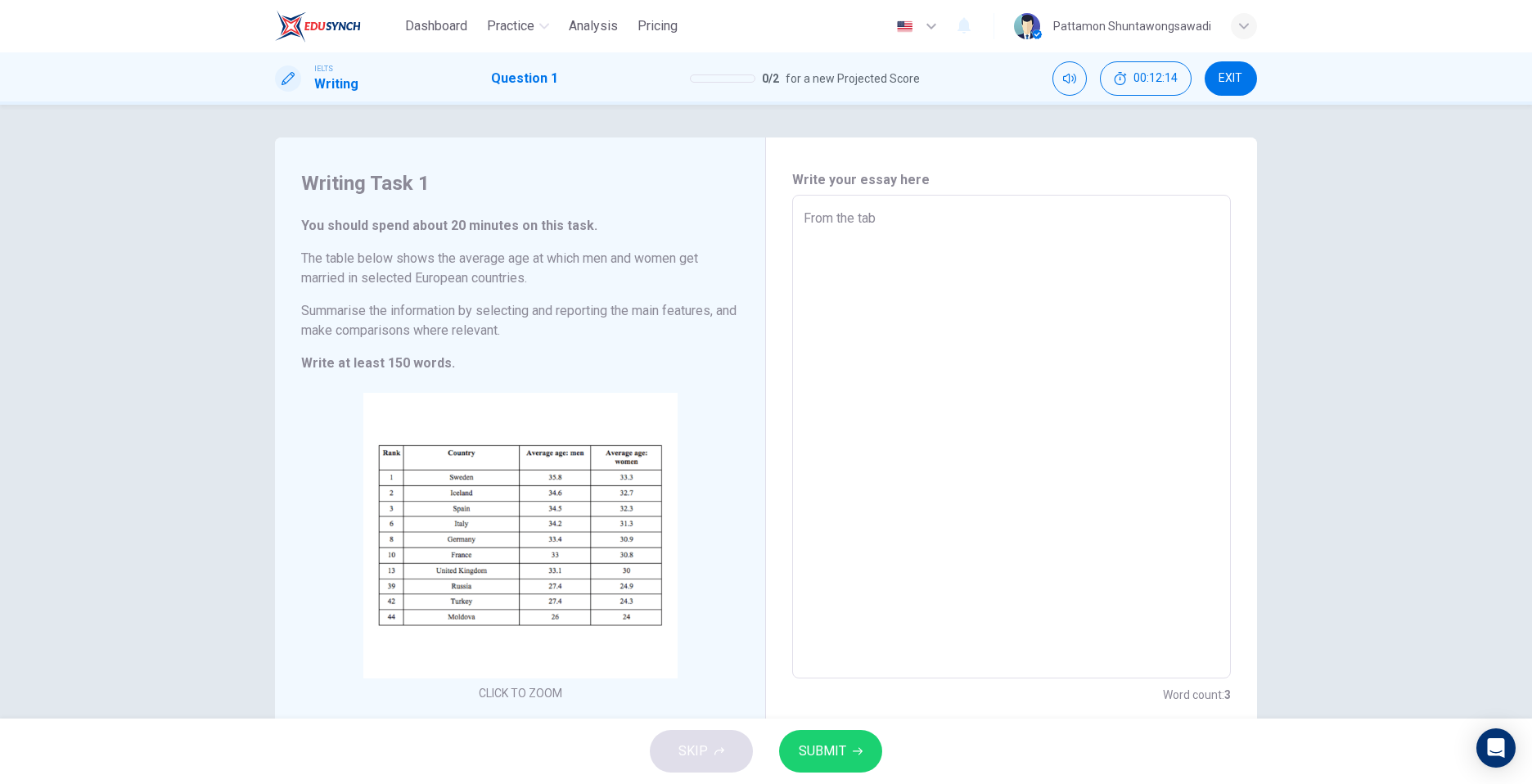
type textarea "From the tab;"
type textarea "x"
type textarea "From the tab;e"
type textarea "x"
type textarea "From the tab;"
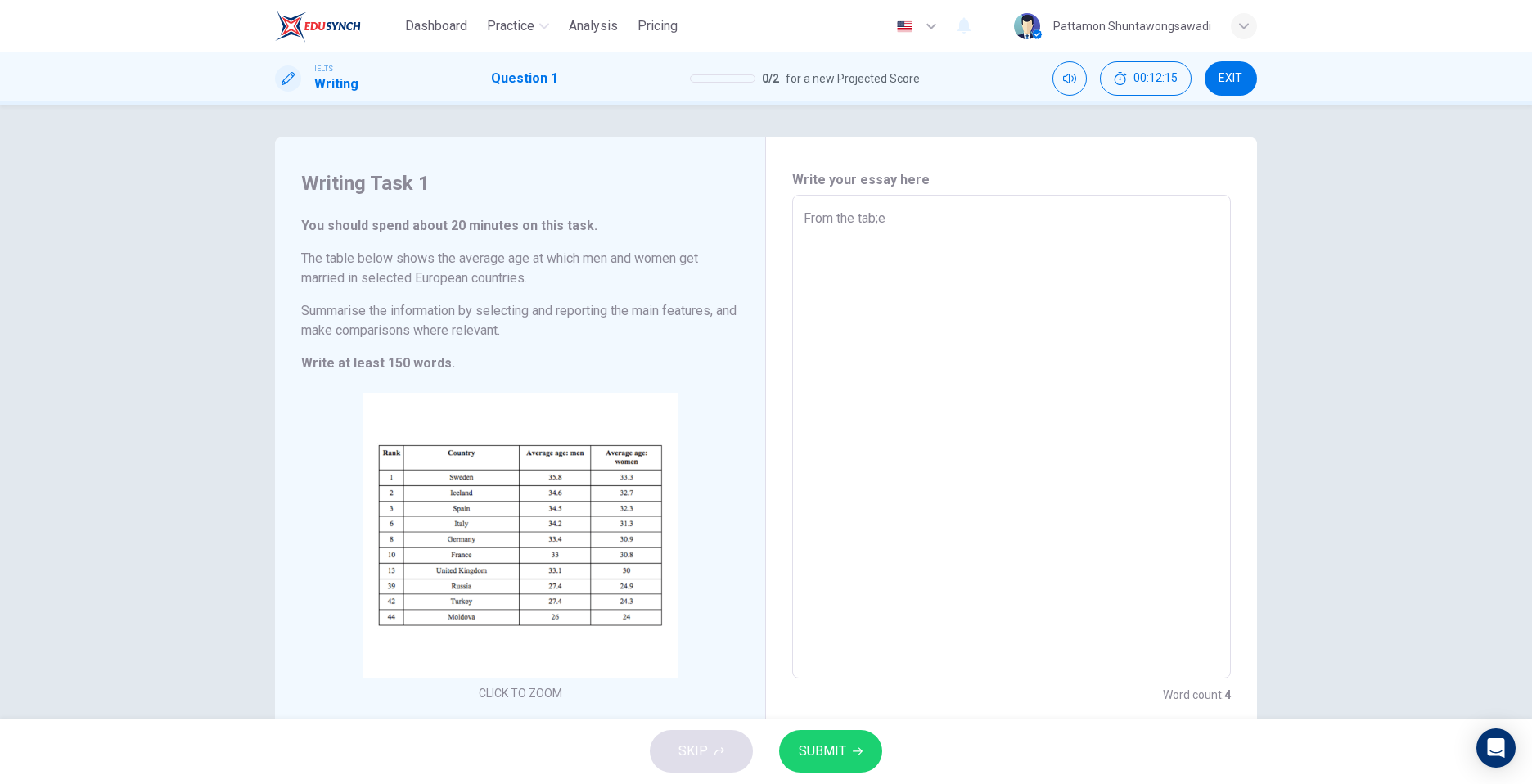
type textarea "x"
type textarea "From the tab"
type textarea "x"
type textarea "From the tabl"
type textarea "x"
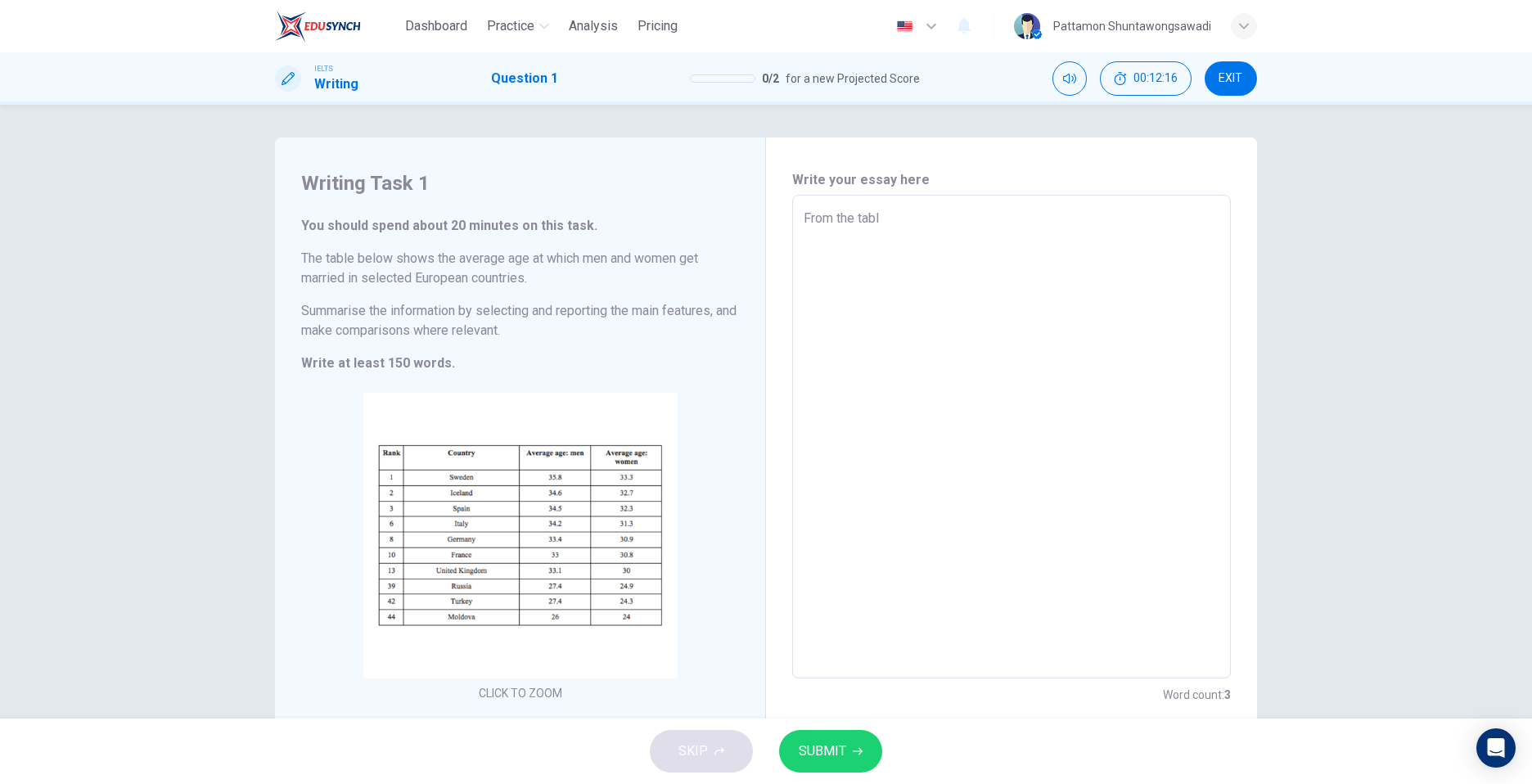
type textarea "From the table"
type textarea "x"
type textarea "From the table,"
type textarea "x"
type textarea "From the table,"
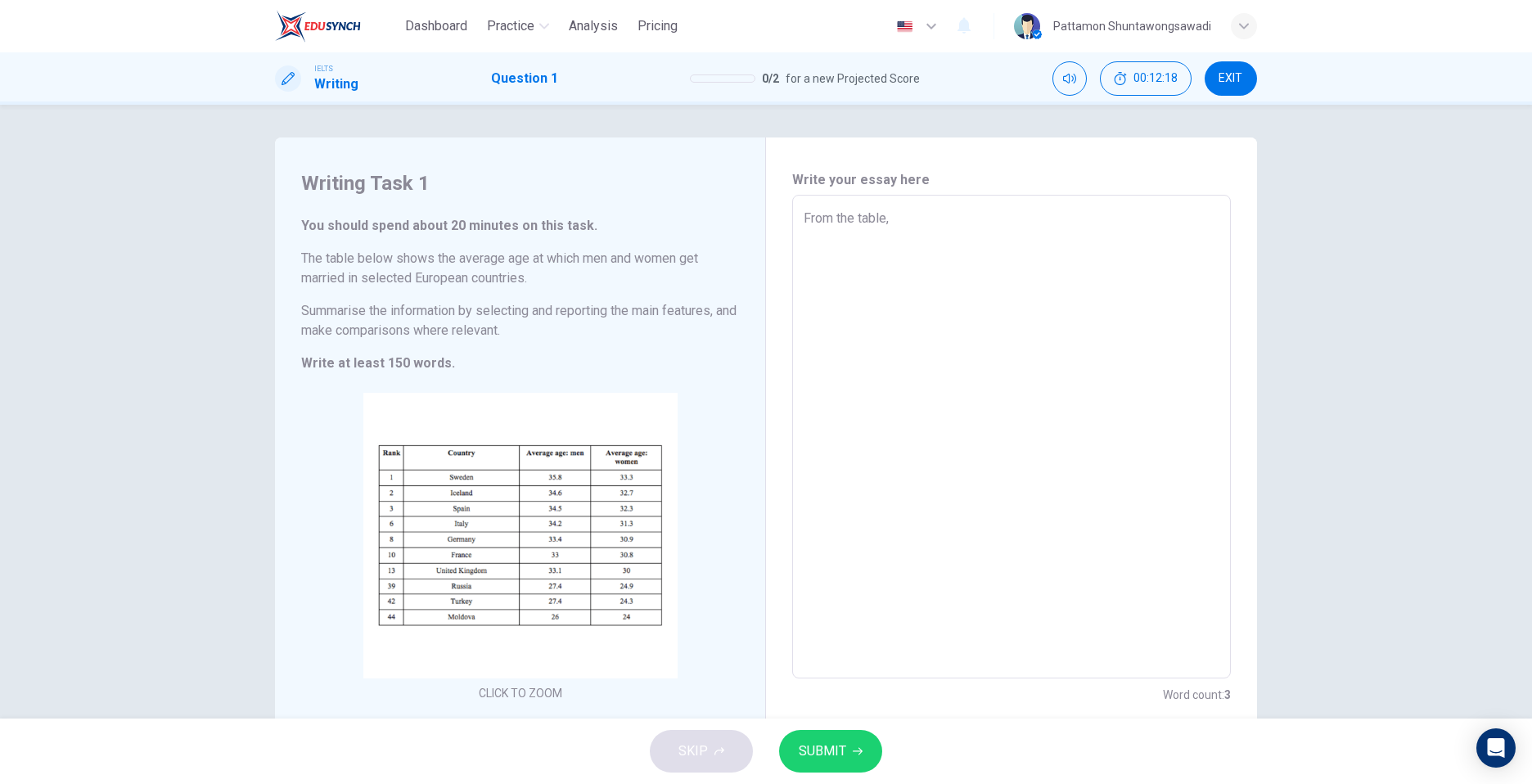
type textarea "x"
type textarea "From the table, w"
type textarea "x"
type textarea "From the table, we"
type textarea "x"
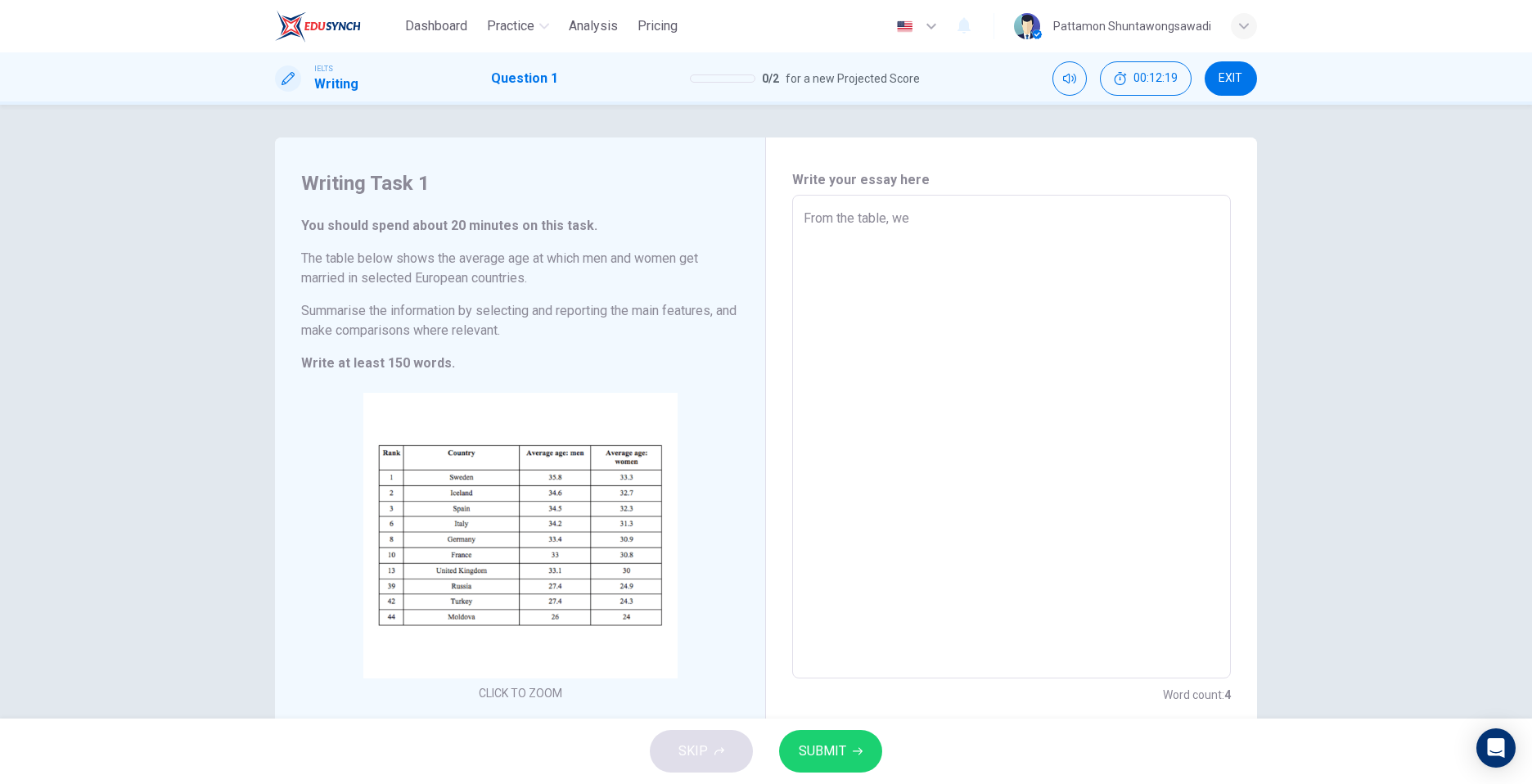
type textarea "From the table, we"
type textarea "x"
type textarea "From the table, we c"
type textarea "x"
type textarea "From the table, we ca"
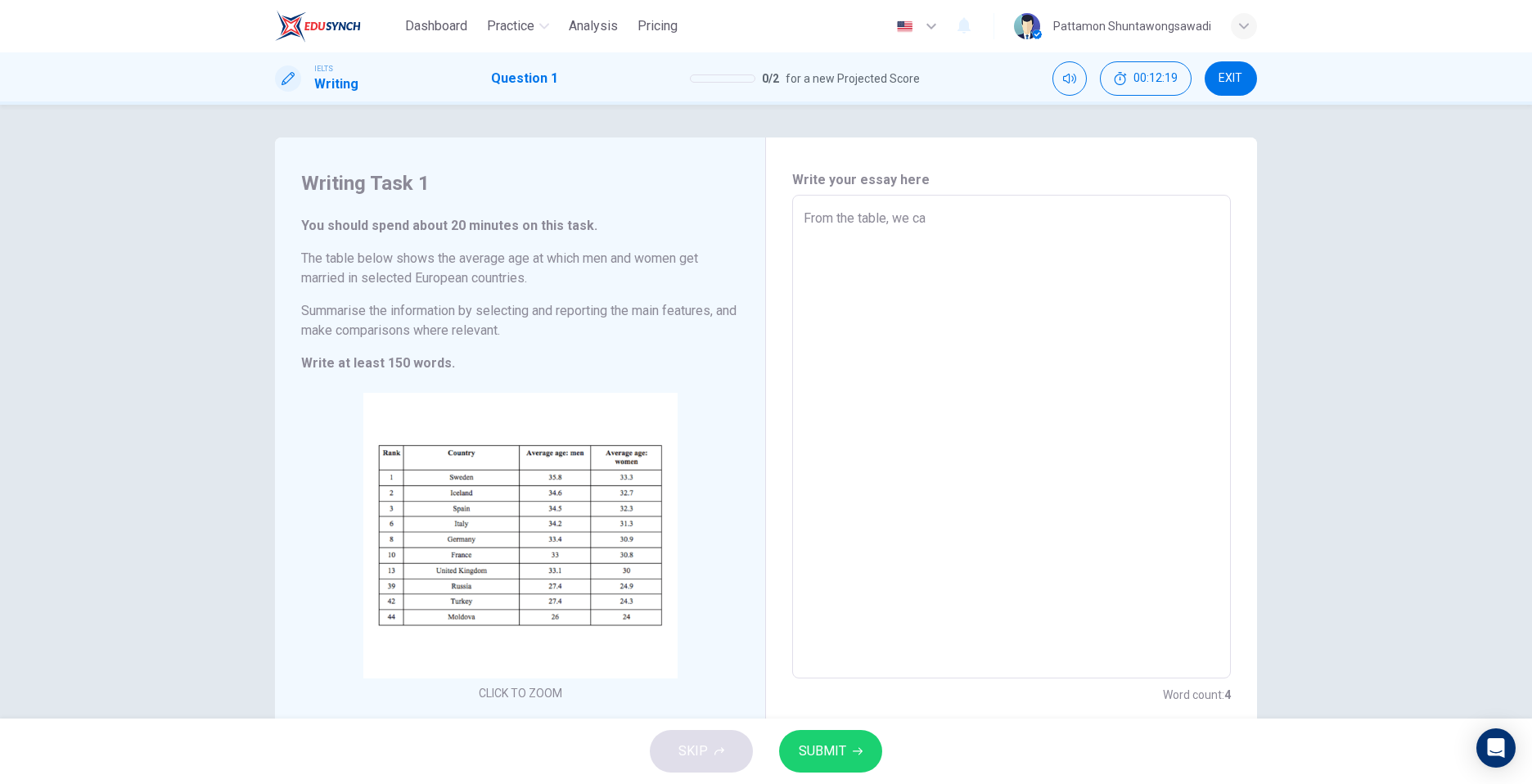
type textarea "x"
type textarea "From the table, we can"
type textarea "x"
type textarea "From the table, we can"
type textarea "x"
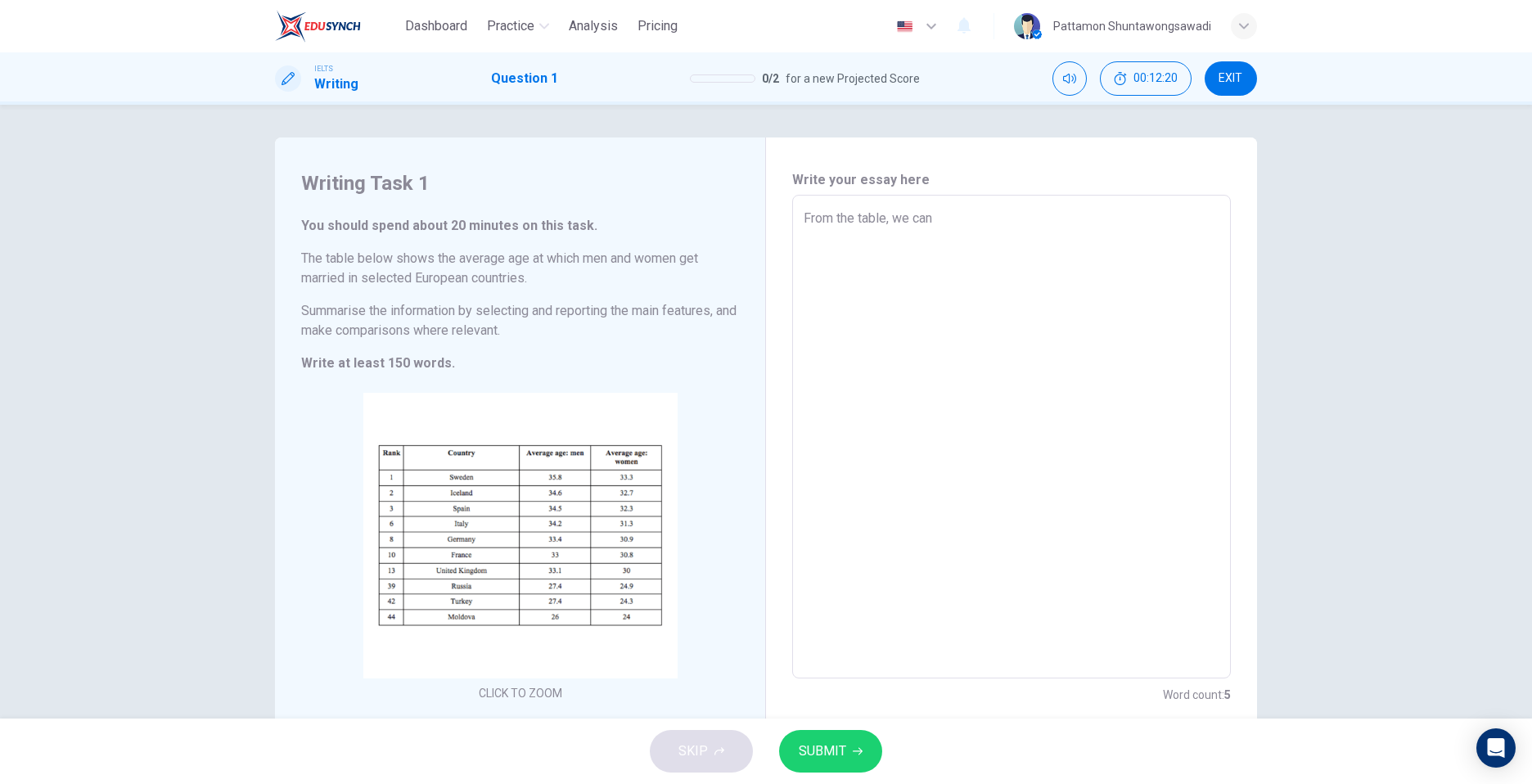
type textarea "From the table, we can s"
type textarea "x"
type textarea "From the table, we can se"
type textarea "x"
type textarea "From the table, we can see"
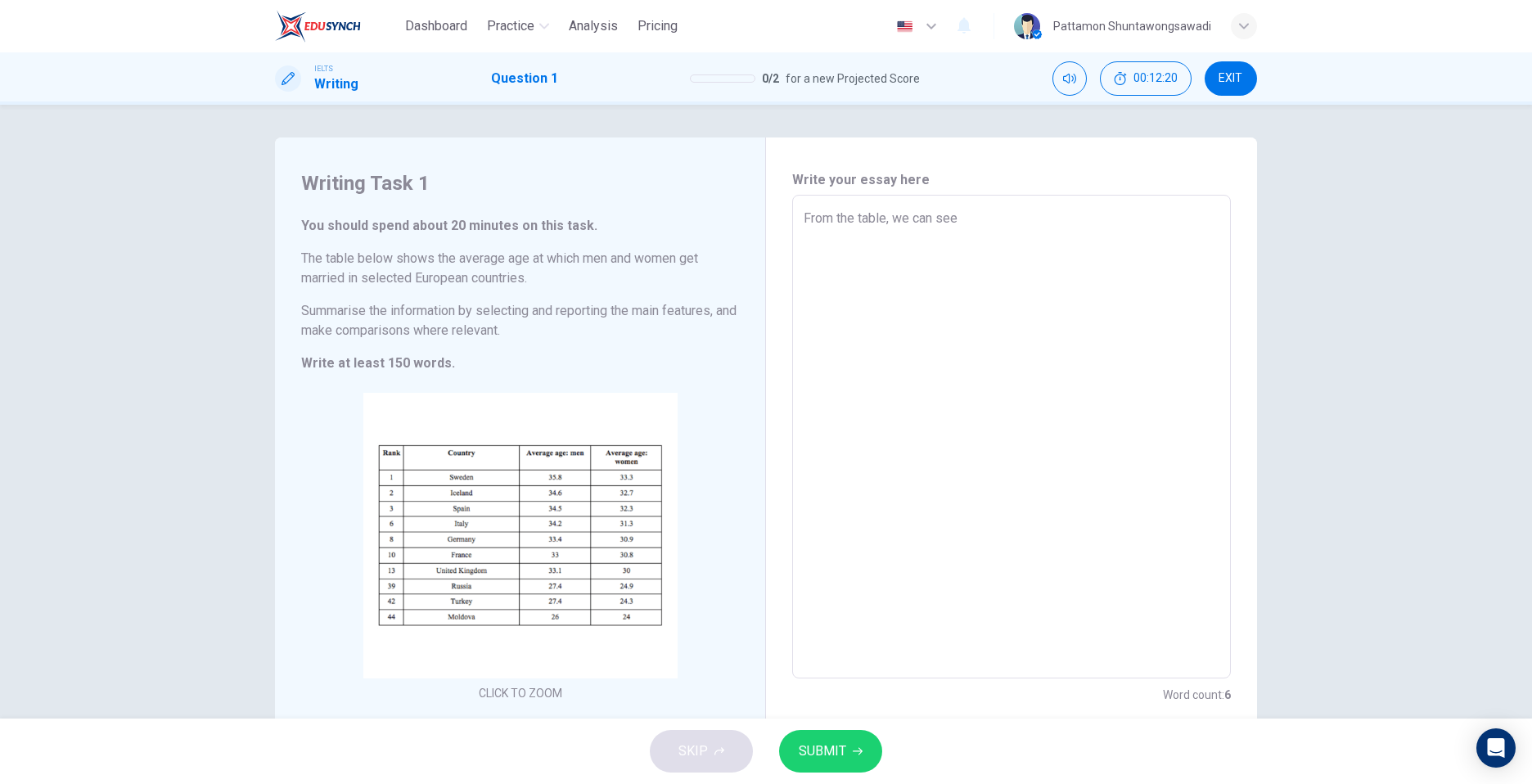
type textarea "x"
type textarea "From the table, we can see"
type textarea "x"
type textarea "From the table, we can see t"
type textarea "x"
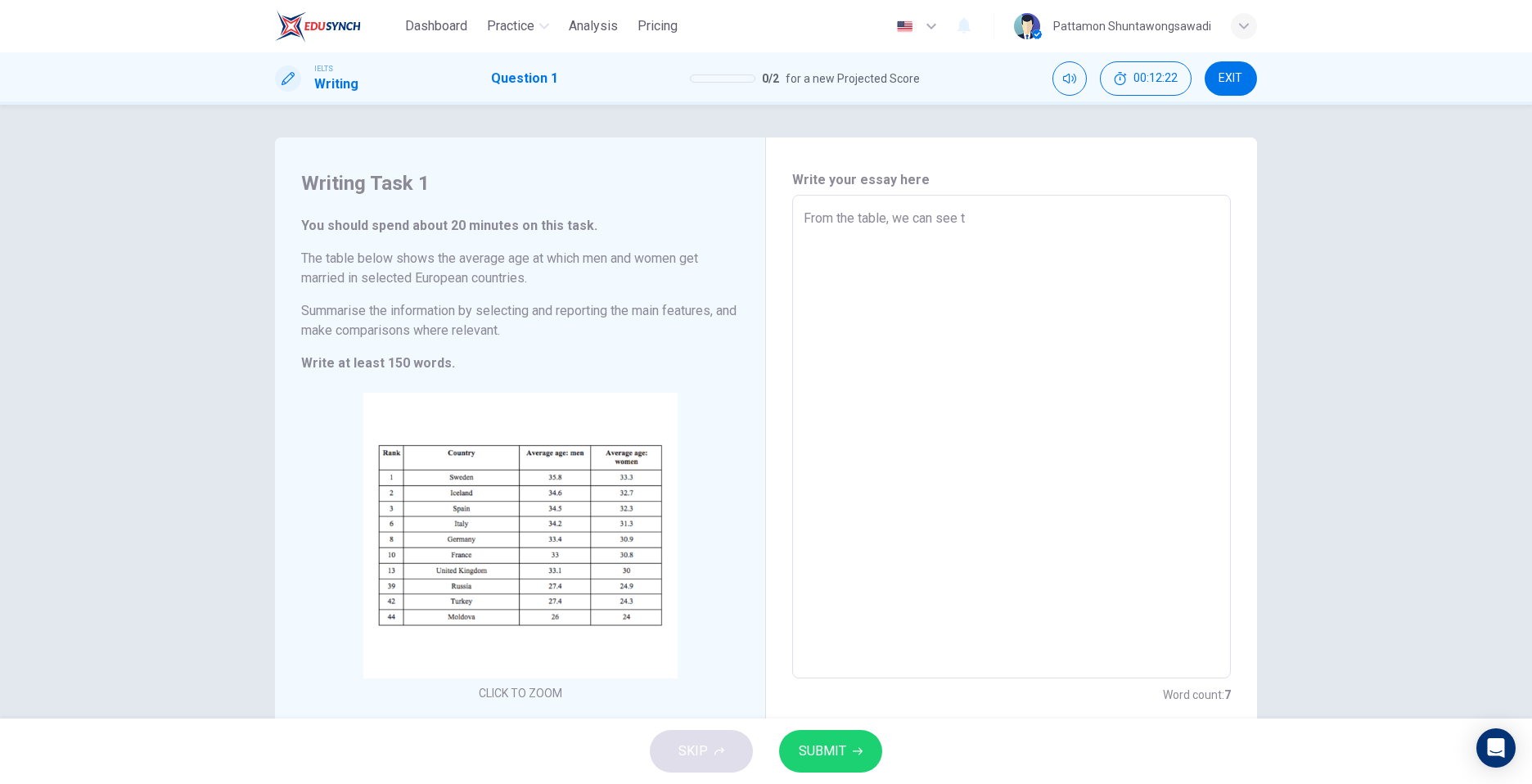
type textarea "From the table, we can see th"
type textarea "x"
type textarea "From the table, we can see tha"
type textarea "x"
type textarea "From the table, we can see that"
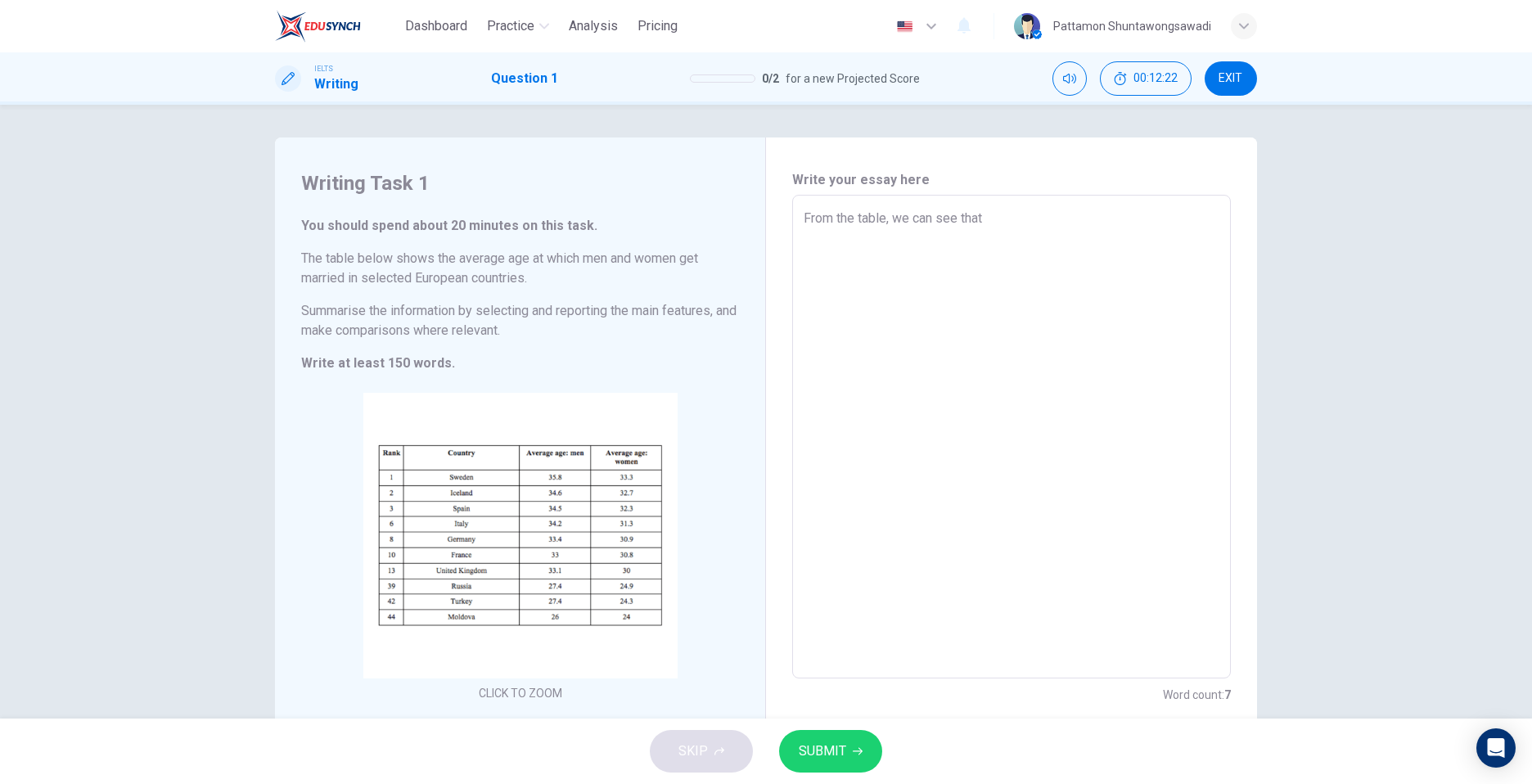
type textarea "x"
type textarea "From the table, we can see that"
type textarea "x"
type textarea "From the table, we can see that S"
type textarea "x"
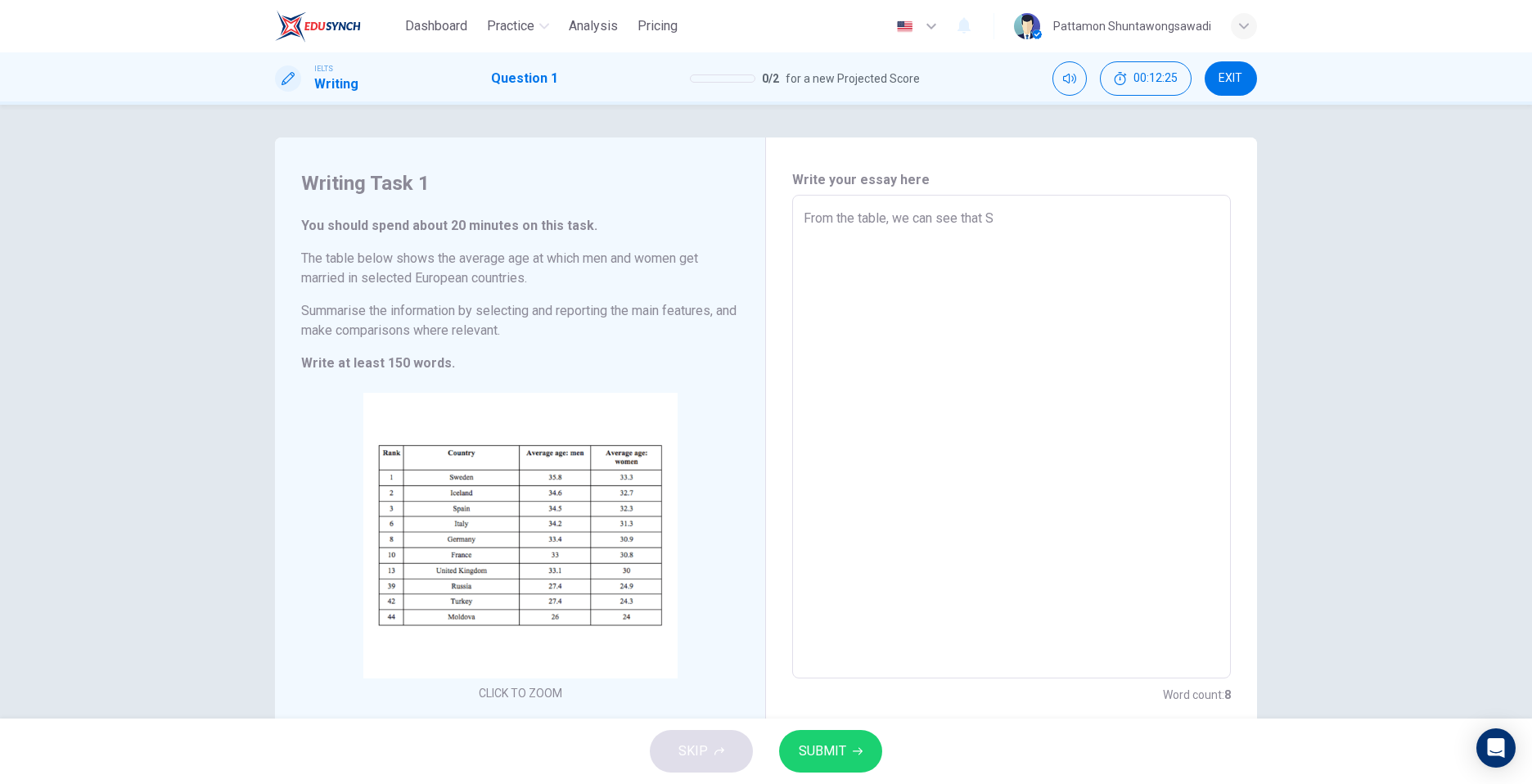
type textarea "From the table, we can see that Sw"
type textarea "x"
type textarea "From the table, we can see that Swe"
type textarea "x"
type textarea "From the table, we can see that Swed"
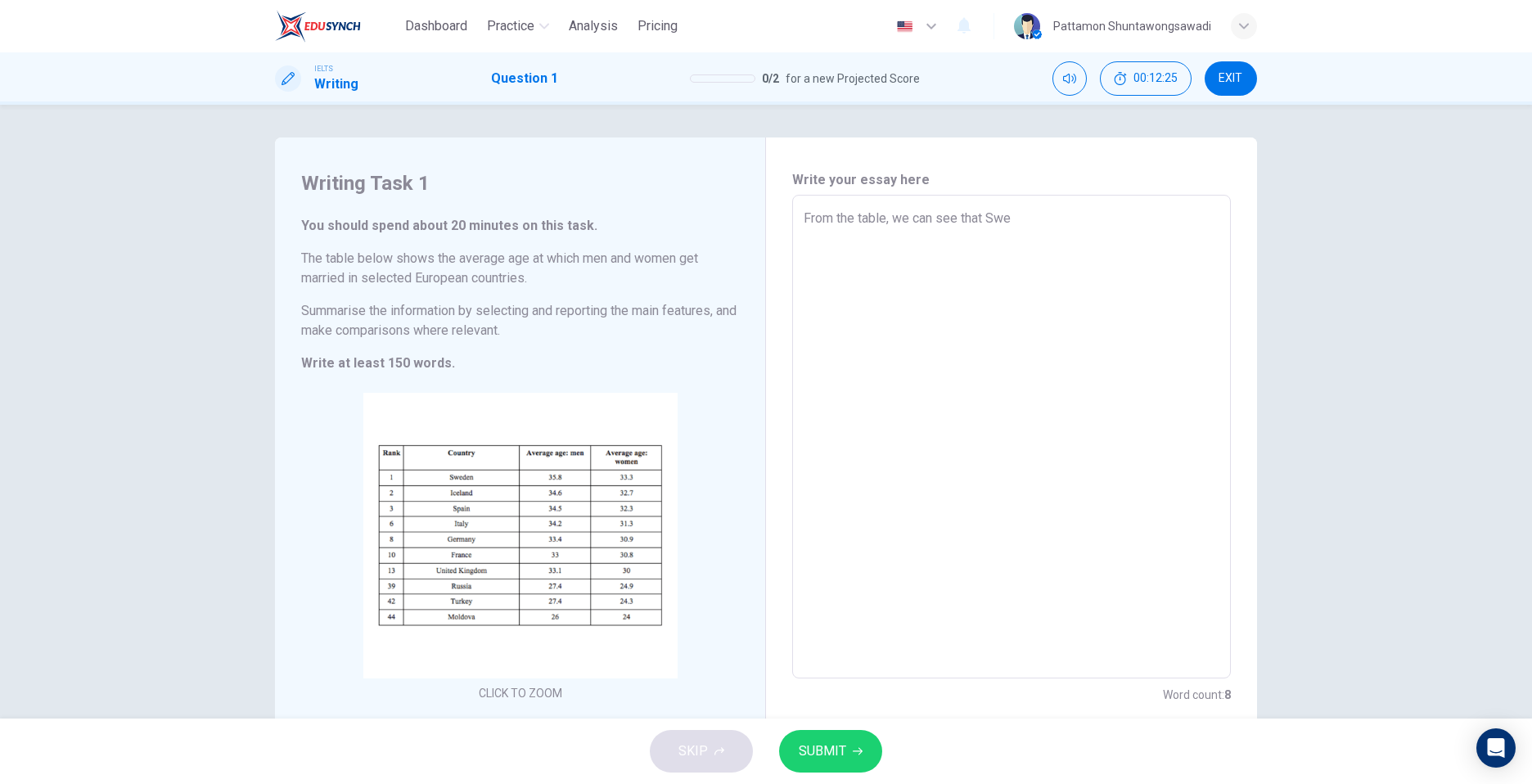
type textarea "x"
type textarea "From the table, we can see that [PERSON_NAME]"
type textarea "x"
type textarea "From the table, we can see that [GEOGRAPHIC_DATA]"
type textarea "x"
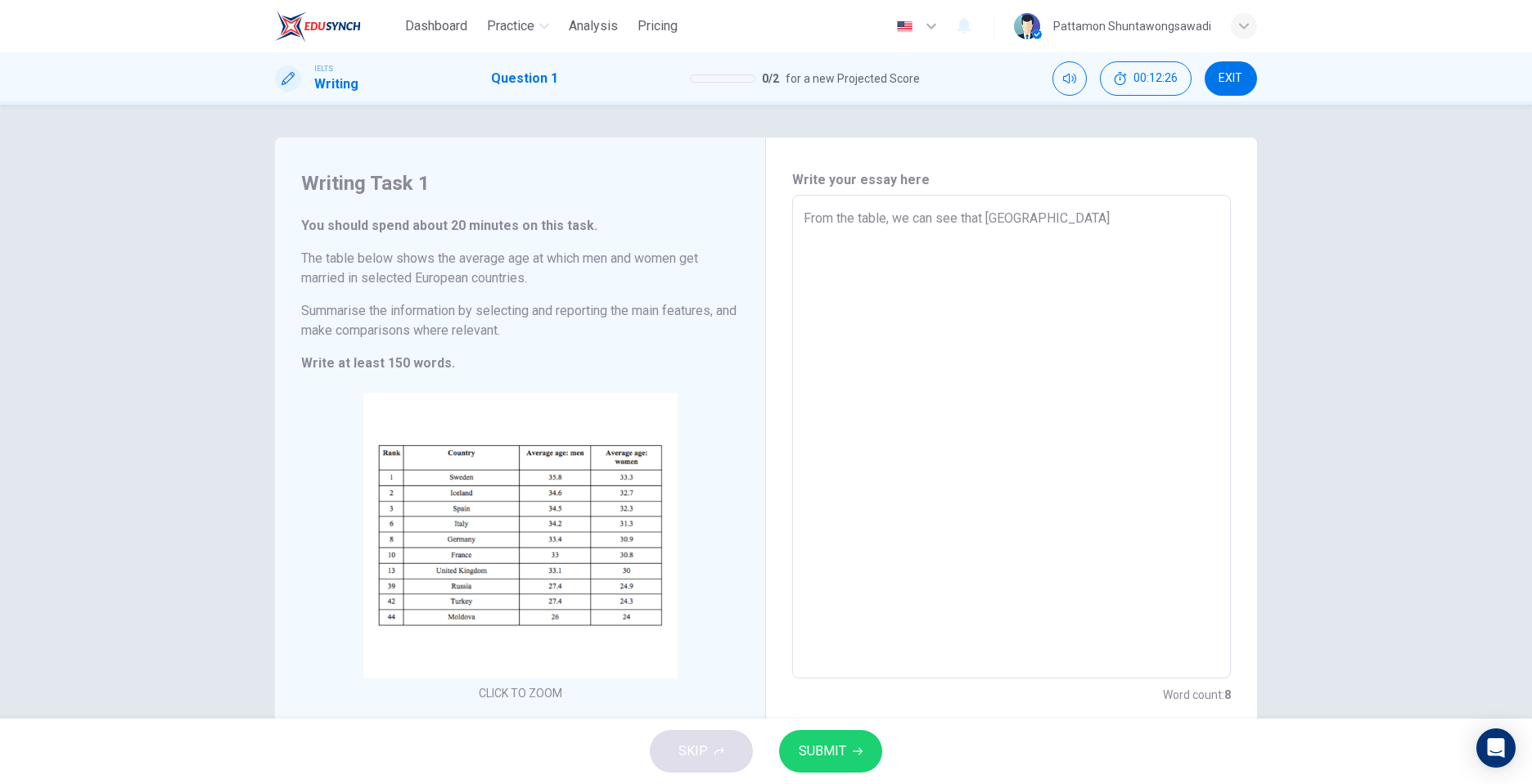
type textarea "From the table, we can see that [GEOGRAPHIC_DATA]"
type textarea "x"
type textarea "From the table, we can see that [GEOGRAPHIC_DATA] i"
type textarea "x"
type textarea "From the table, we can see that [GEOGRAPHIC_DATA] is"
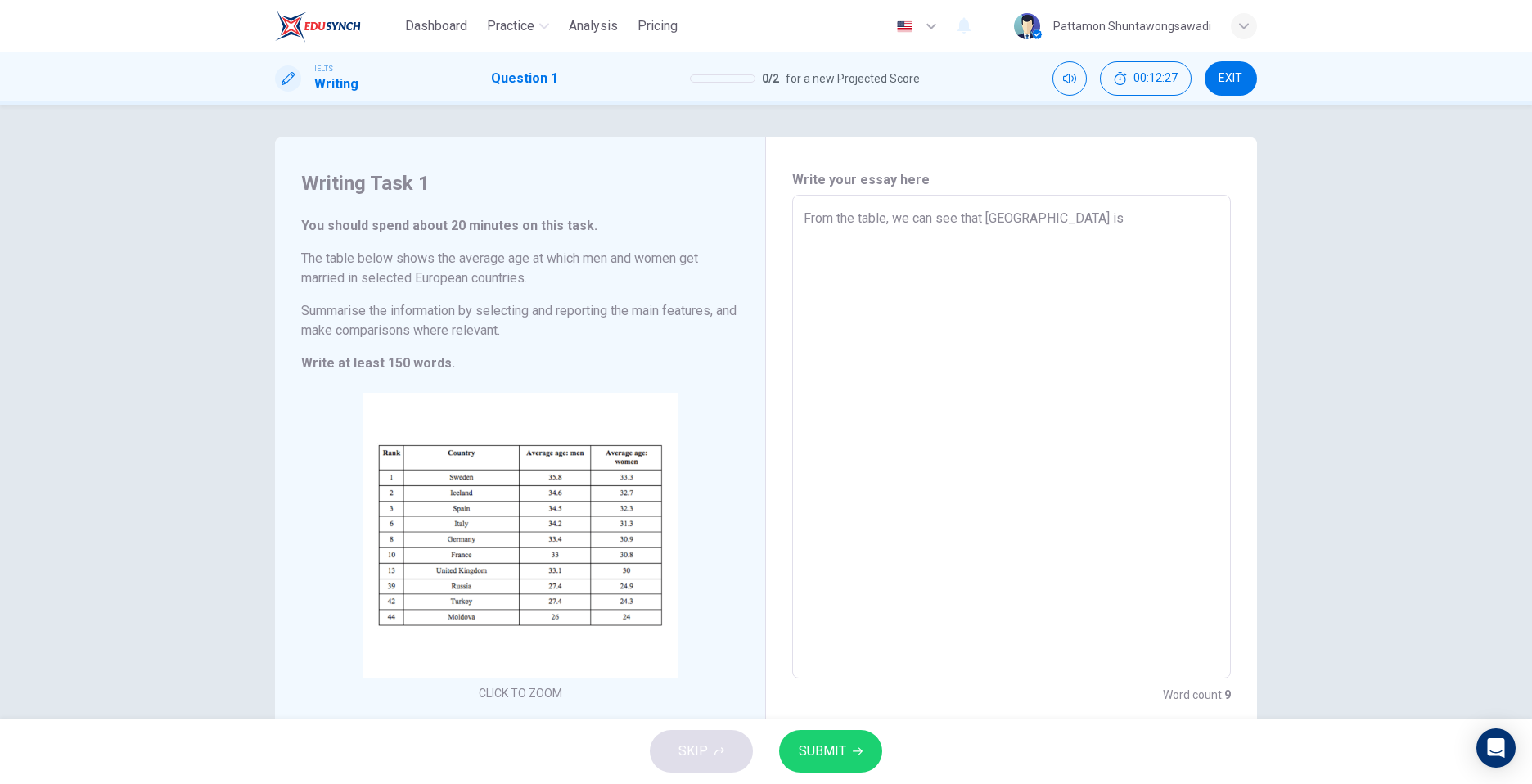
type textarea "x"
type textarea "From the table, we can see that [GEOGRAPHIC_DATA] is"
type textarea "x"
type textarea "From the table, we can see that Sweden is t"
type textarea "x"
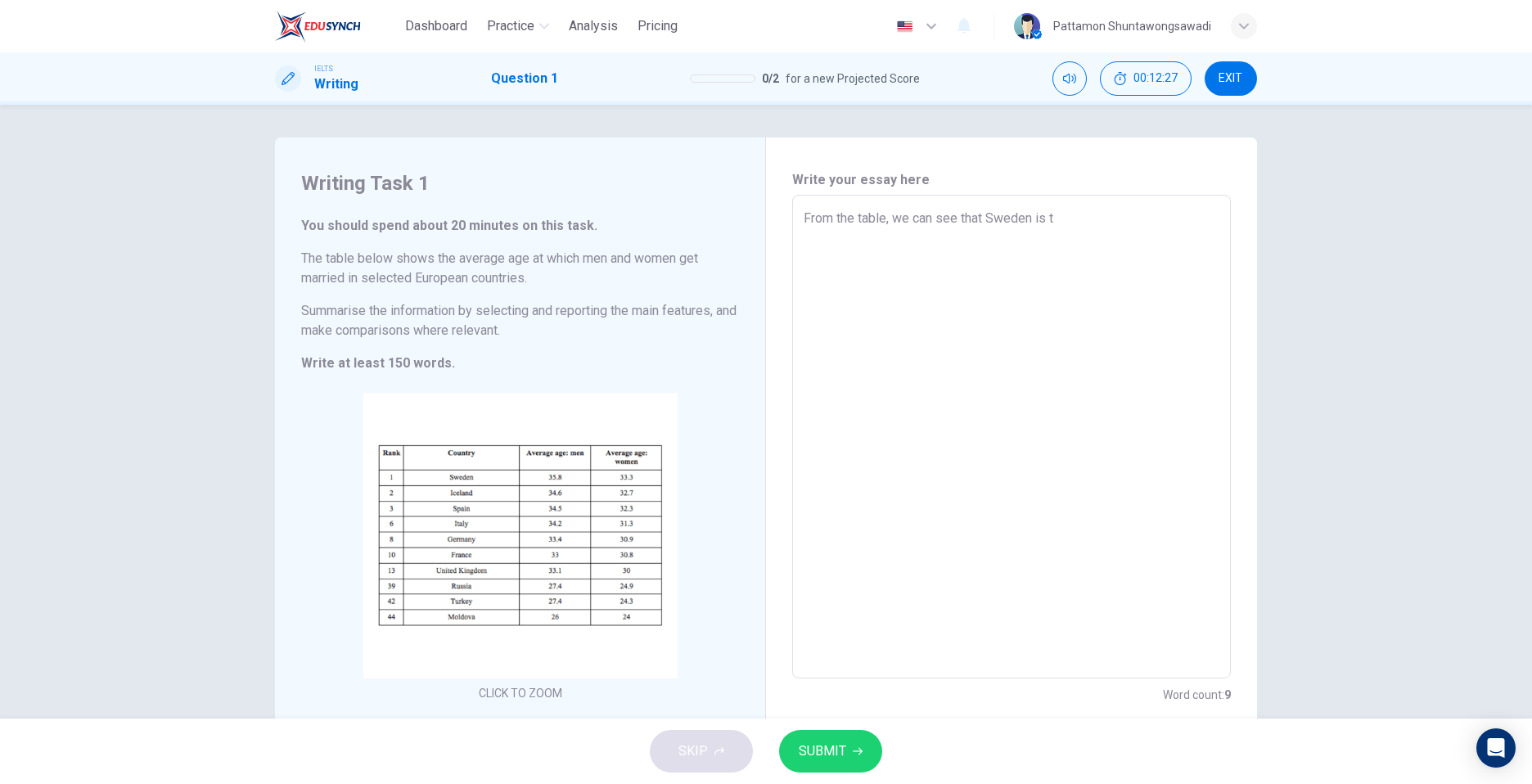
type textarea "From the table, we can see that [GEOGRAPHIC_DATA] is th"
type textarea "x"
type textarea "From the table, we can see that Sweden is the"
type textarea "x"
type textarea "From the table, we can see that Sweden is the"
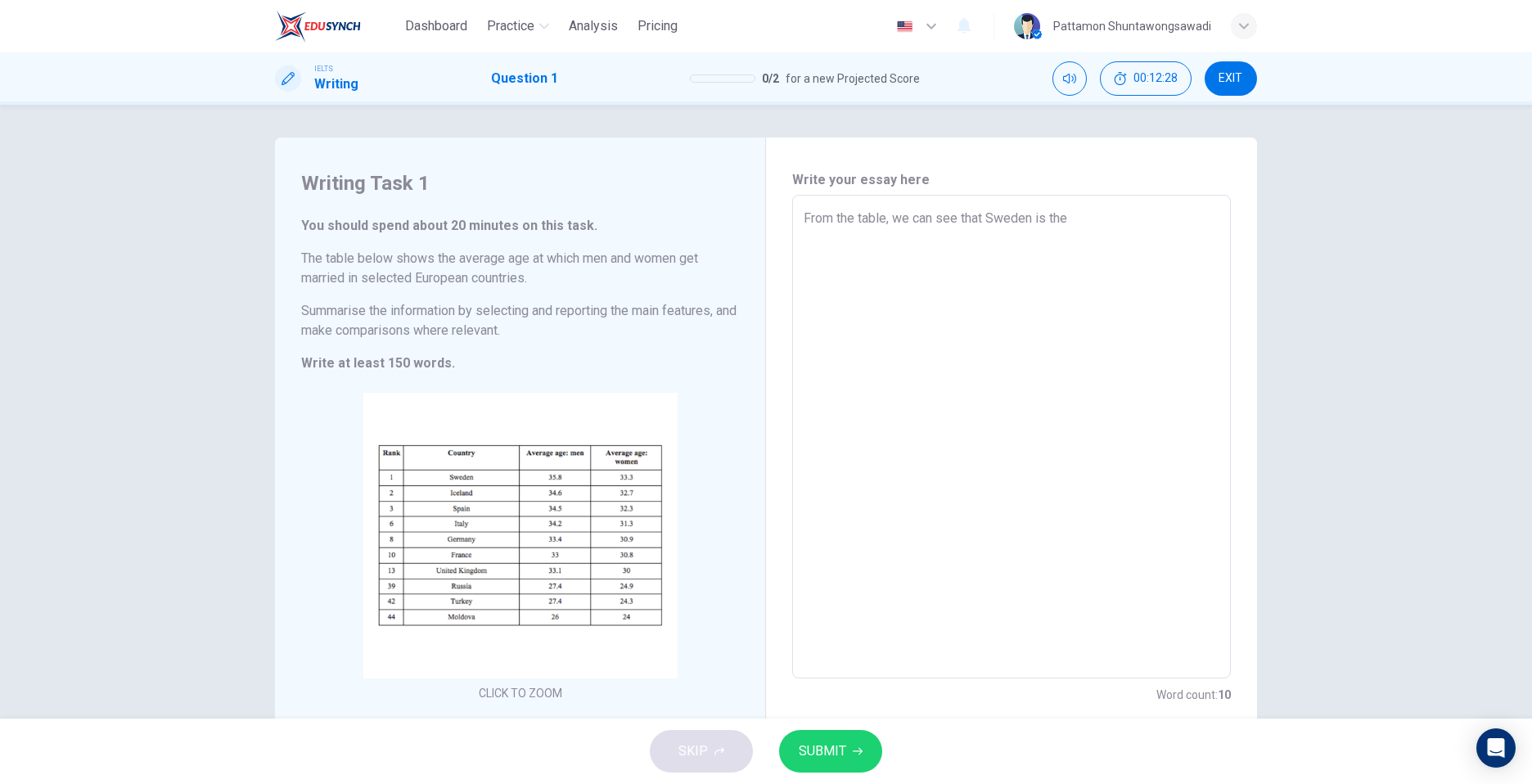
type textarea "x"
type textarea "From the table, we can see that Sweden is the c"
type textarea "x"
type textarea "From the table, we can see that Sweden is the co"
type textarea "x"
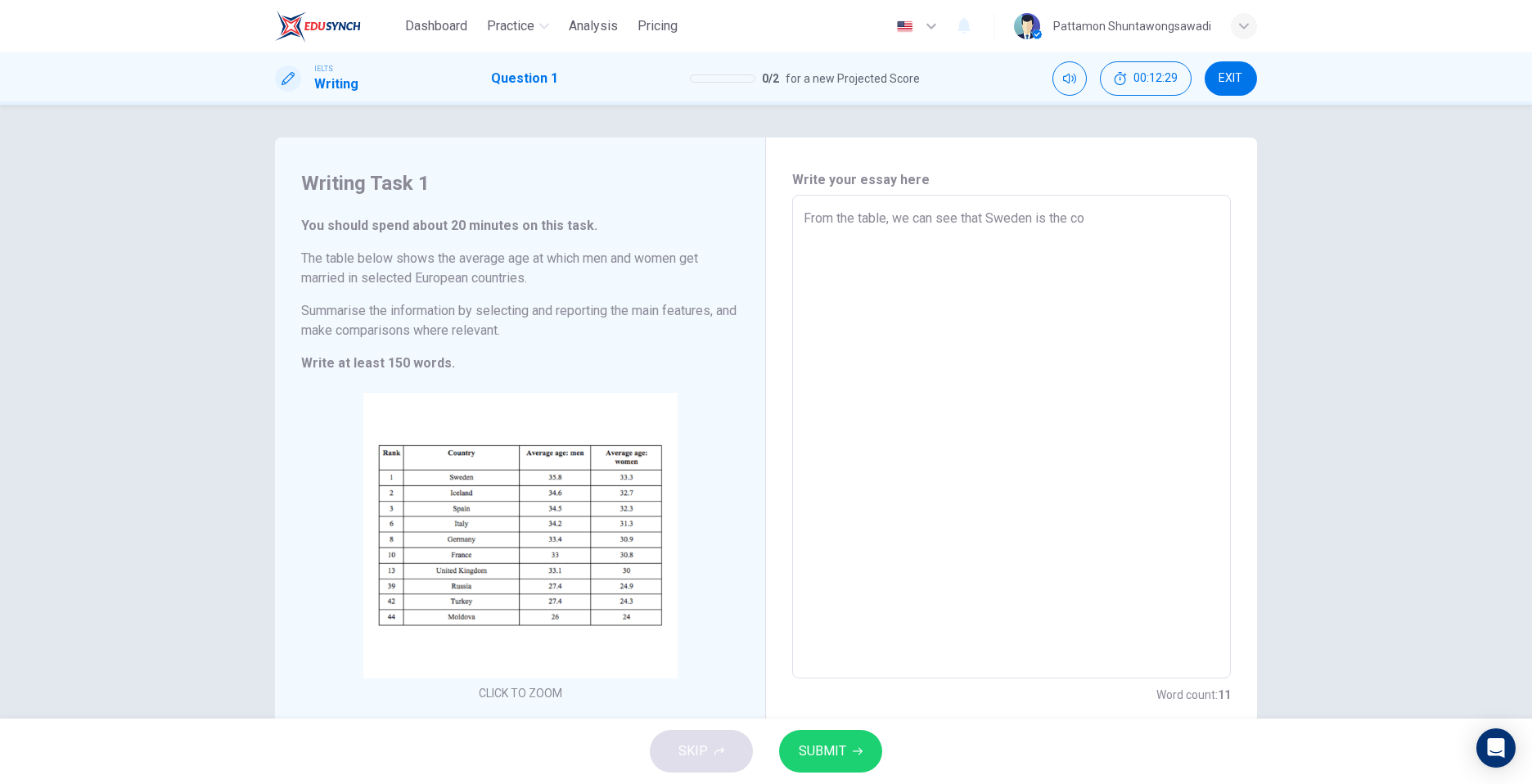
type textarea "From the table, we can see that Sweden is the cou"
type textarea "x"
type textarea "From the table, we can see that Sweden is the coun"
type textarea "x"
type textarea "From the table, we can see that Sweden is the count"
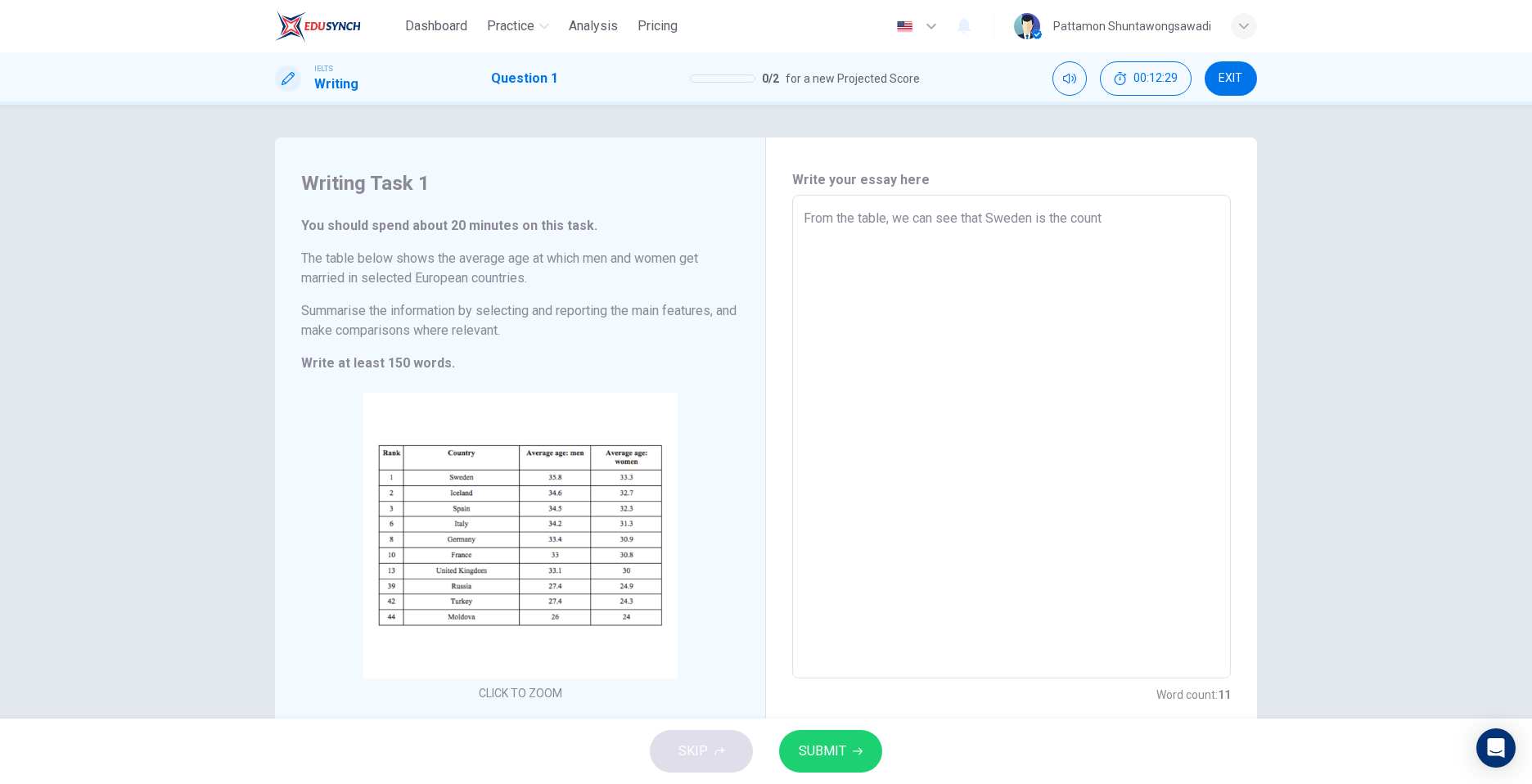
type textarea "x"
type textarea "From the table, we can see that Sweden is the countr"
type textarea "x"
type textarea "From the table, we can see that [GEOGRAPHIC_DATA] is the country"
type textarea "x"
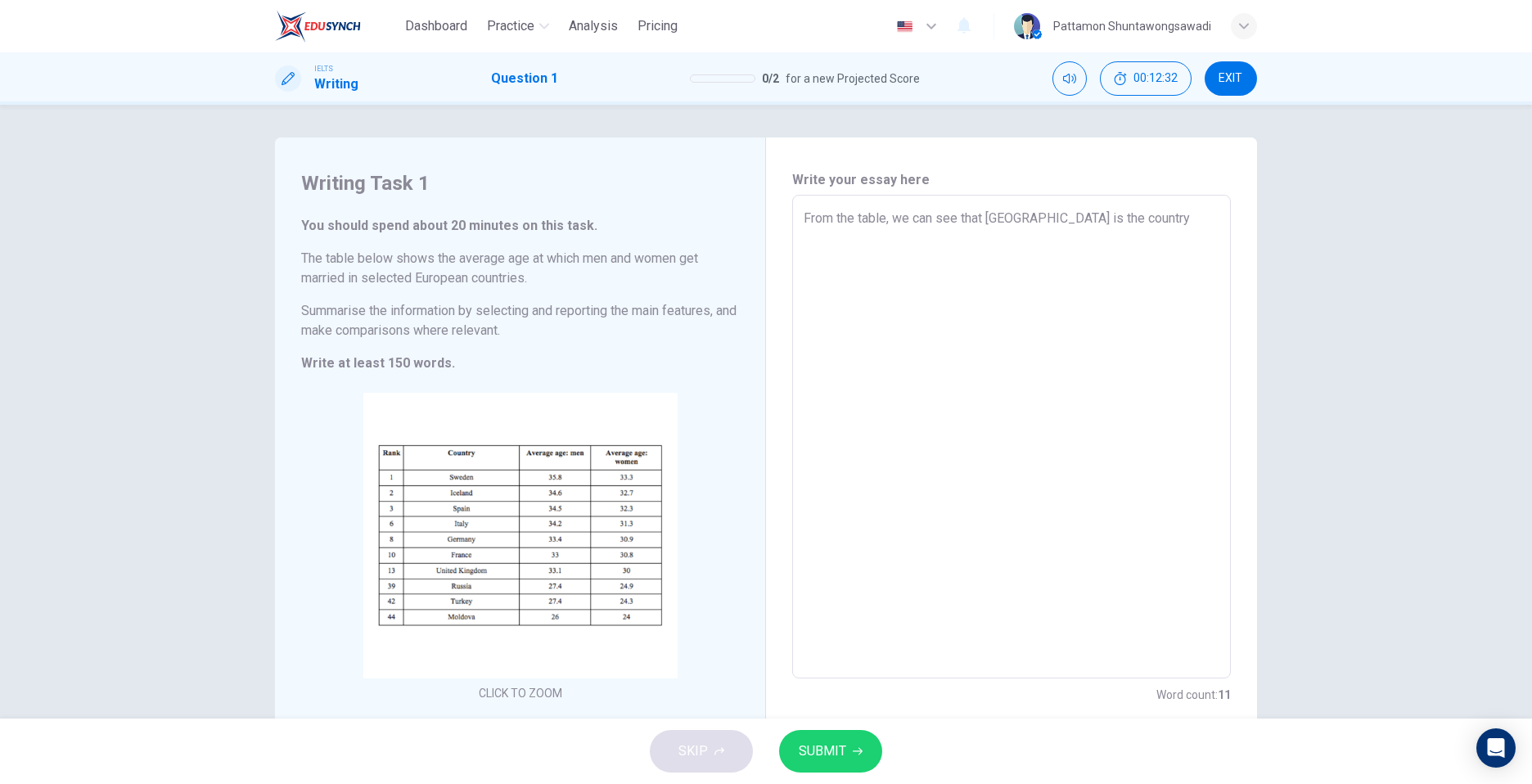
type textarea "From the table, we can see that [GEOGRAPHIC_DATA] is the country"
type textarea "x"
type textarea "From the table, we can see that Sweden is the country w"
type textarea "x"
type textarea "From the table, we can see that Sweden is the country wh"
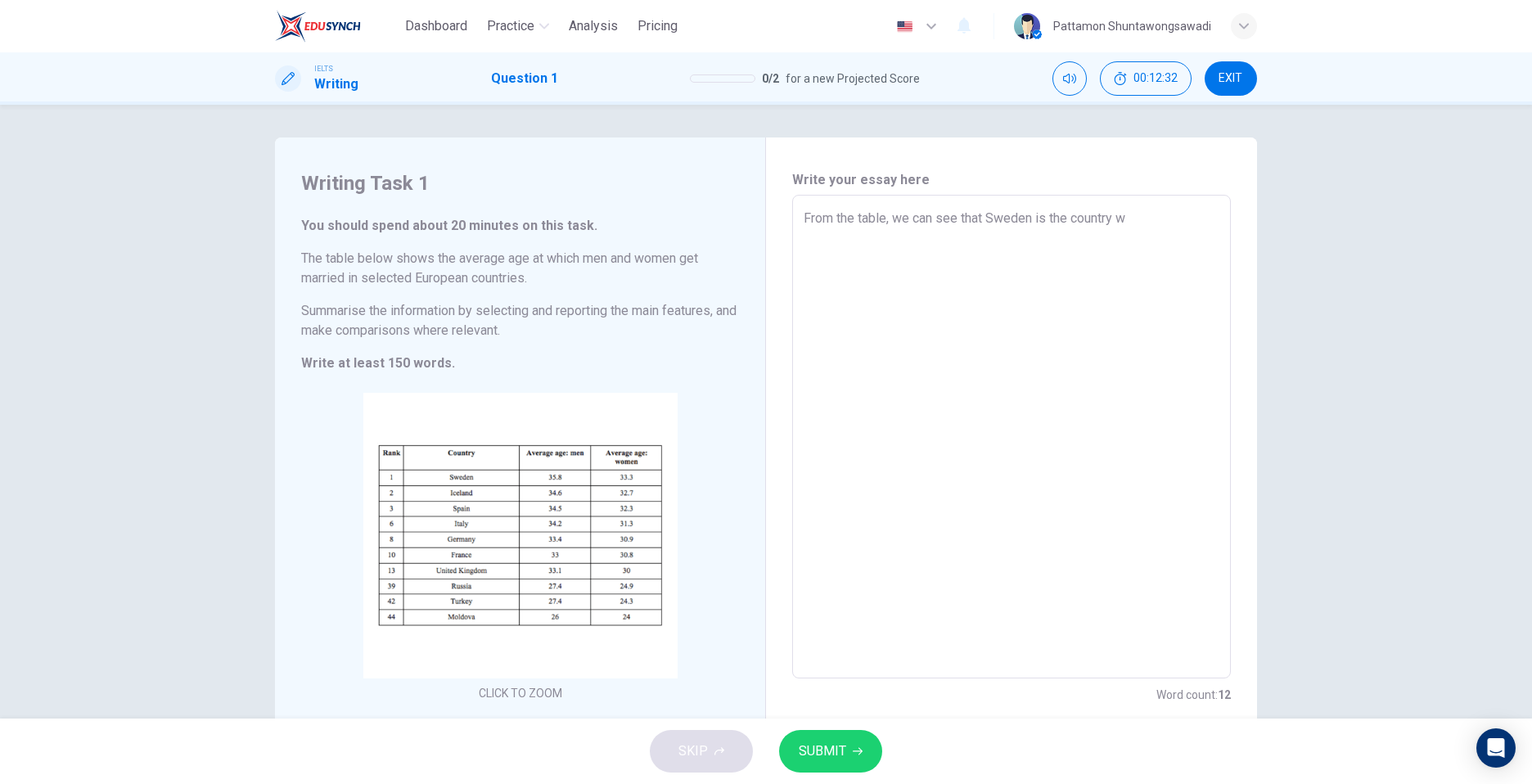
type textarea "x"
type textarea "From the table, we can see that Sweden is the country whe"
type textarea "x"
type textarea "From the table, we can see that Sweden is the country wher"
type textarea "x"
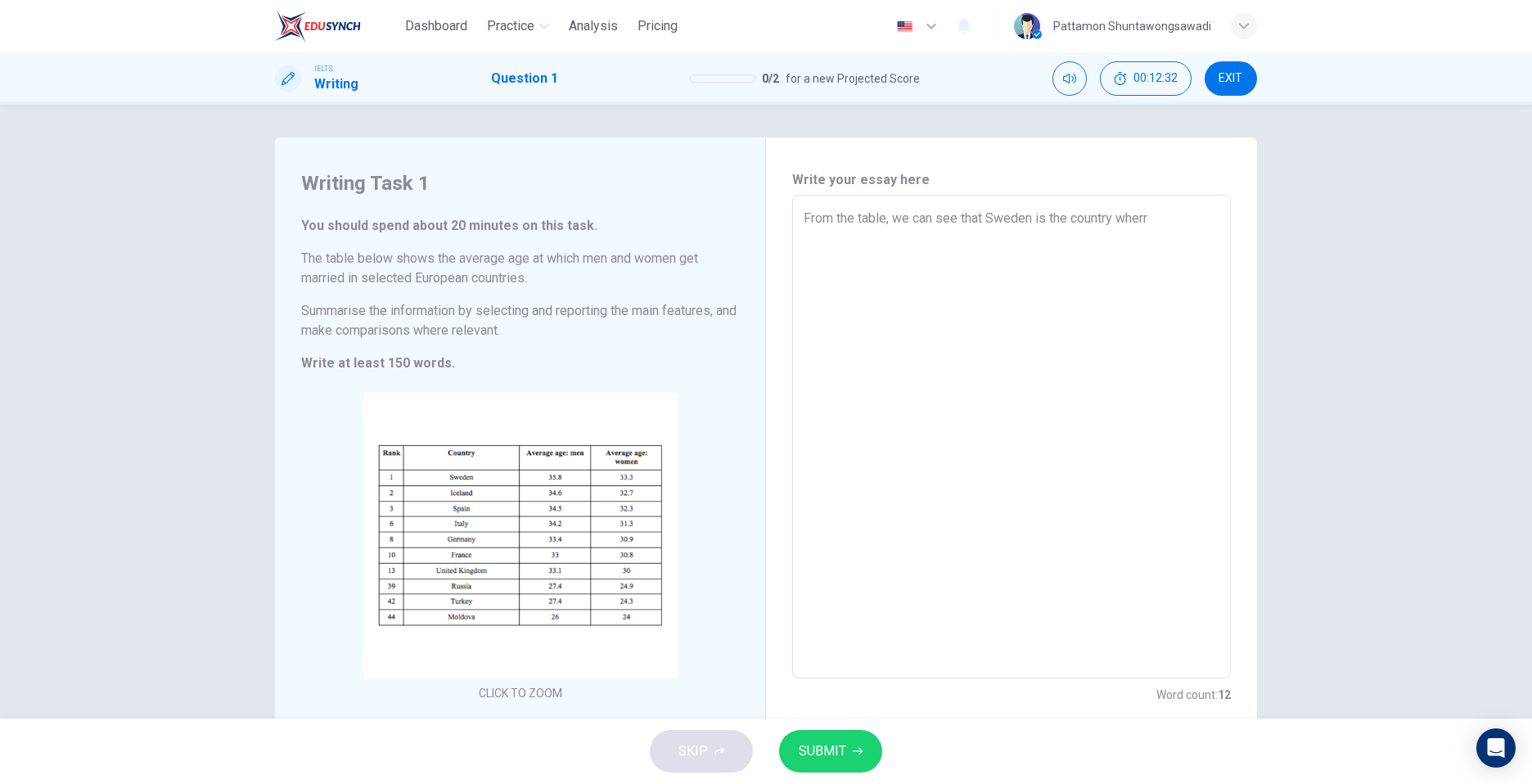
type textarea "From the table, we can see that Sweden is the country wherre"
type textarea "x"
type textarea "From the table, we can see that Sweden is the country wherr"
type textarea "x"
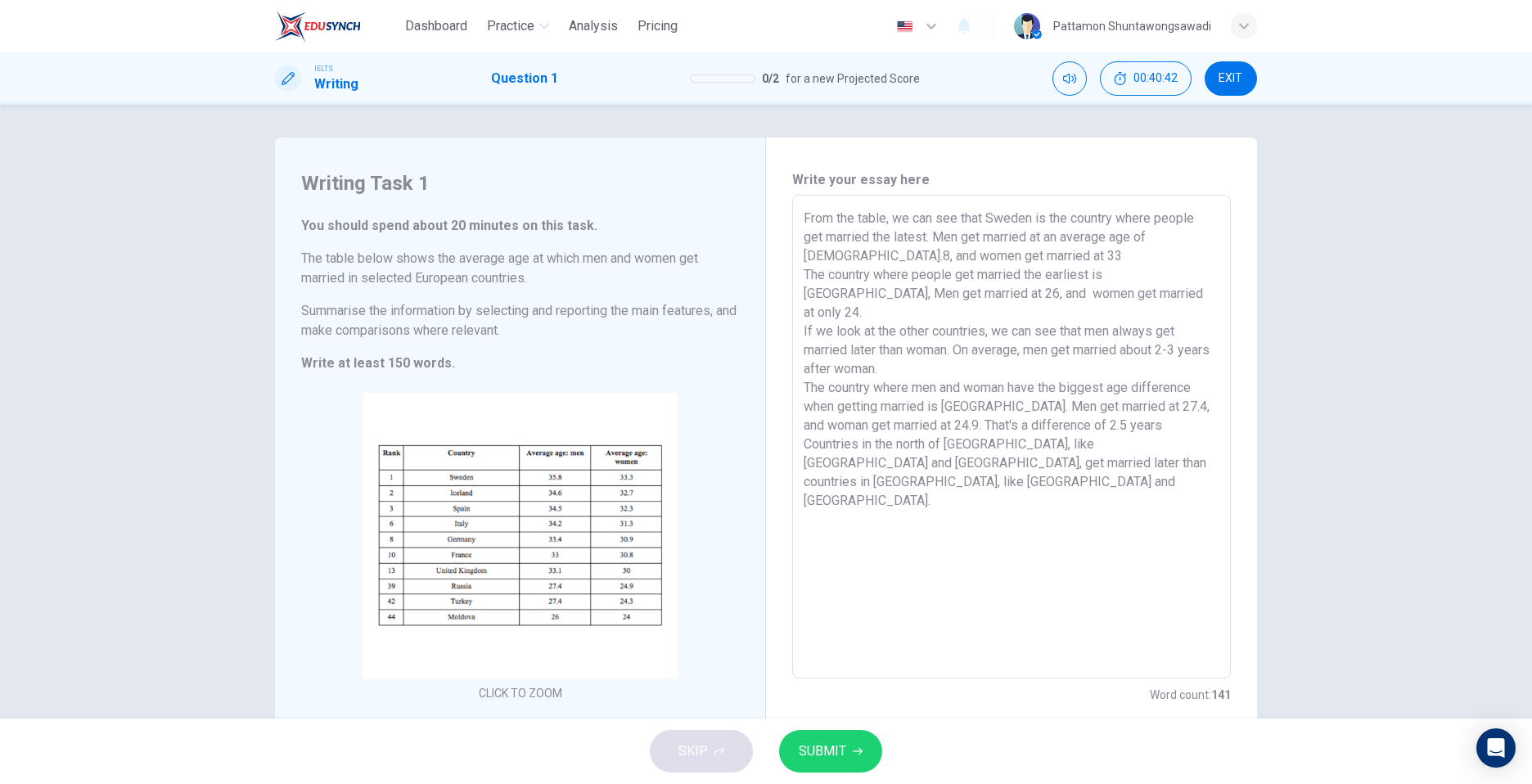
click at [825, 750] on span "SUBMIT" at bounding box center [823, 751] width 48 height 23
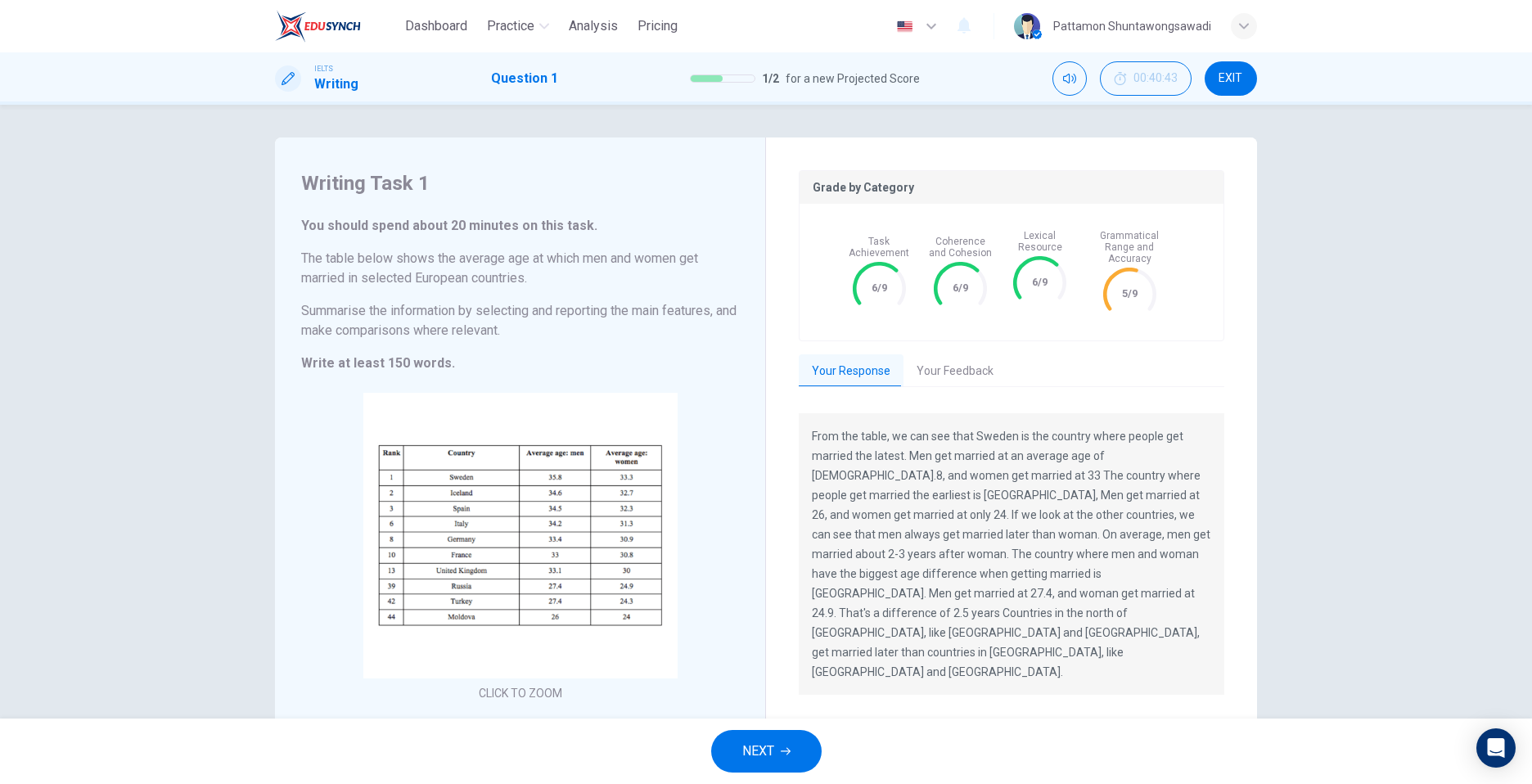
click at [783, 757] on button "NEXT" at bounding box center [766, 751] width 111 height 42
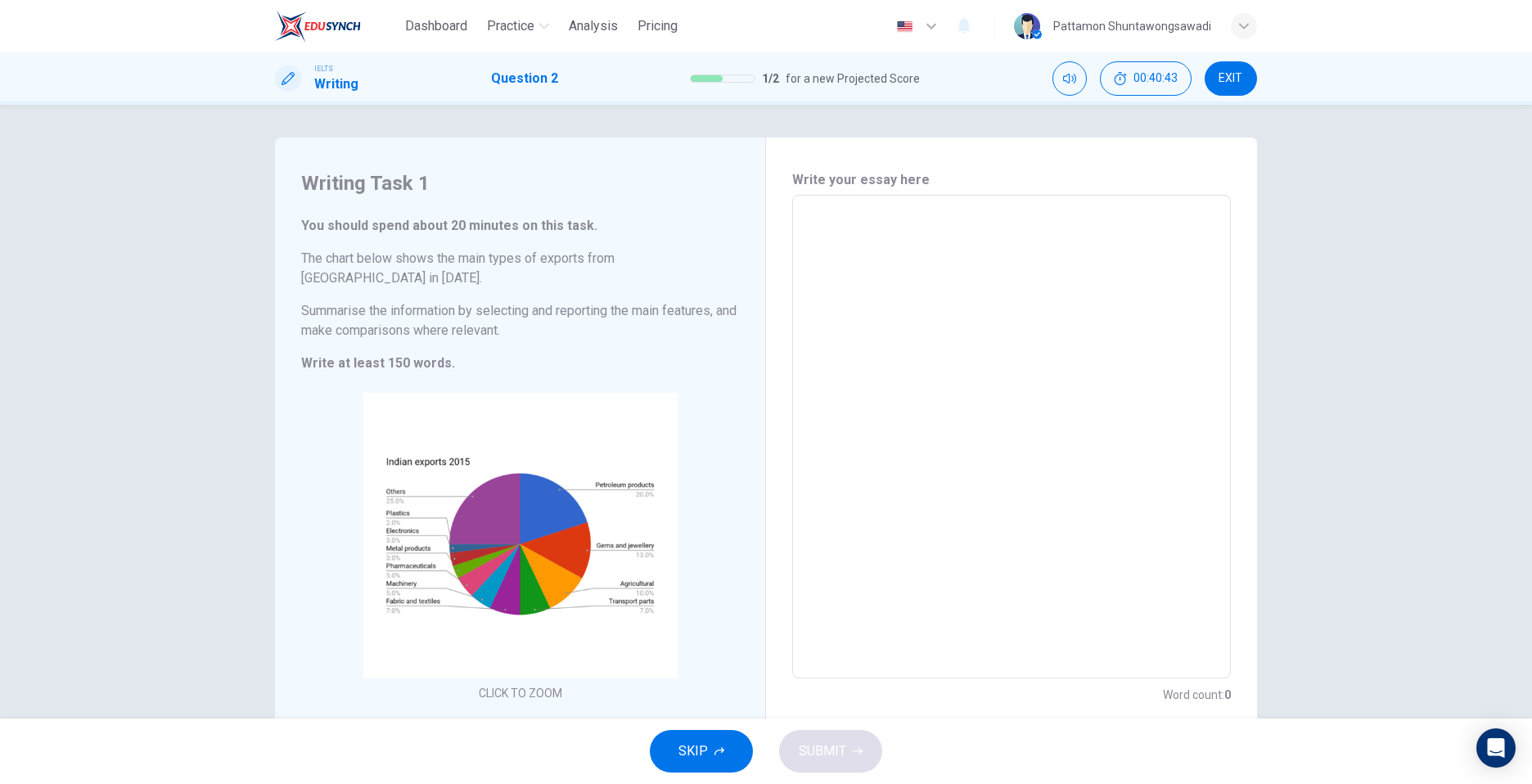
click at [953, 262] on textarea at bounding box center [1011, 437] width 415 height 457
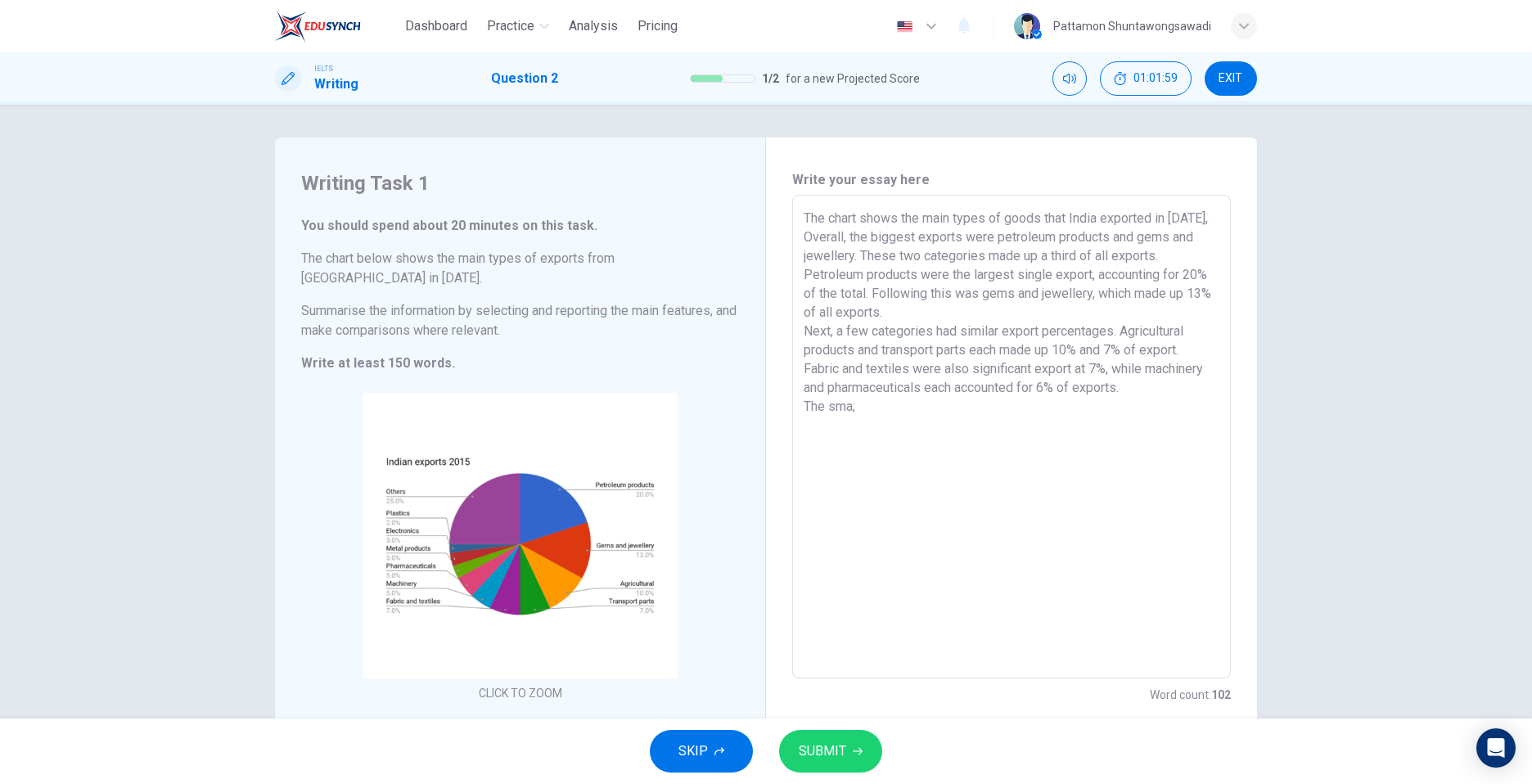
click at [894, 429] on textarea "The chart shows the main types of goods that India exported in [DATE], Overall,…" at bounding box center [1011, 437] width 415 height 457
click at [815, 735] on button "SUBMIT" at bounding box center [830, 751] width 103 height 42
